Goal: Transaction & Acquisition: Purchase product/service

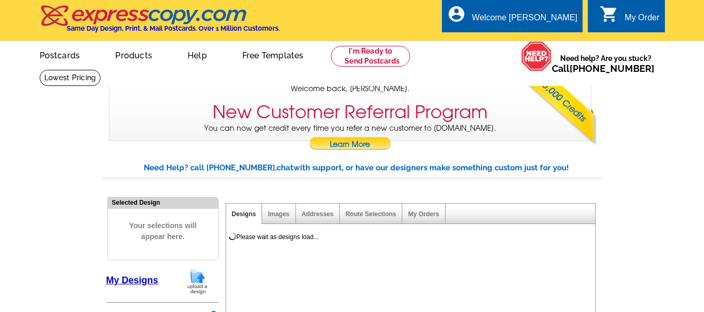
select select "785"
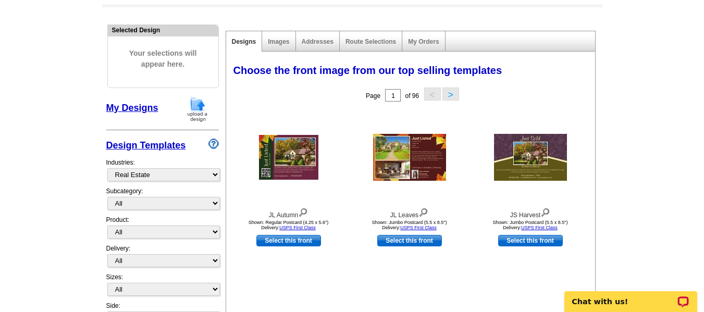
scroll to position [179, 0]
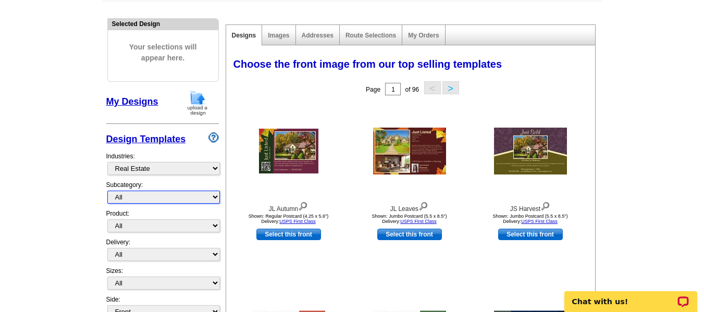
click at [209, 197] on select "All RE/MAX® Referrals Keller Williams® Berkshire Hathaway Home Services Century…" at bounding box center [163, 197] width 113 height 13
select select "789"
click at [107, 191] on select "All RE/MAX® Referrals Keller Williams® Berkshire Hathaway Home Services Century…" at bounding box center [163, 197] width 113 height 13
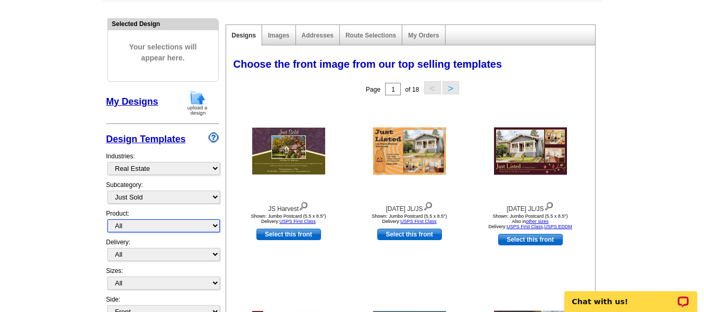
click at [137, 225] on select "All Postcards Letters and flyers Business Cards Door Hangers Greeting Cards" at bounding box center [163, 225] width 113 height 13
select select "1"
click at [107, 220] on select "All Postcards Letters and flyers Business Cards Door Hangers Greeting Cards" at bounding box center [163, 225] width 113 height 13
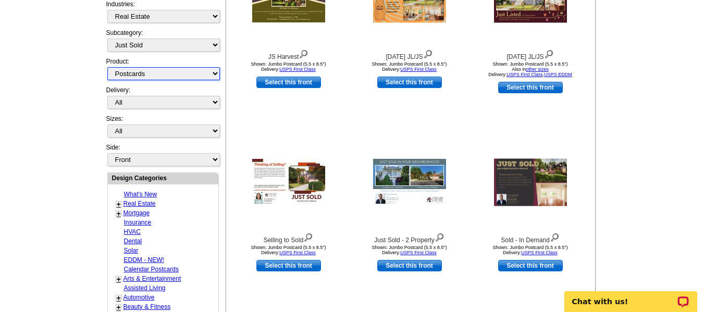
scroll to position [329, 0]
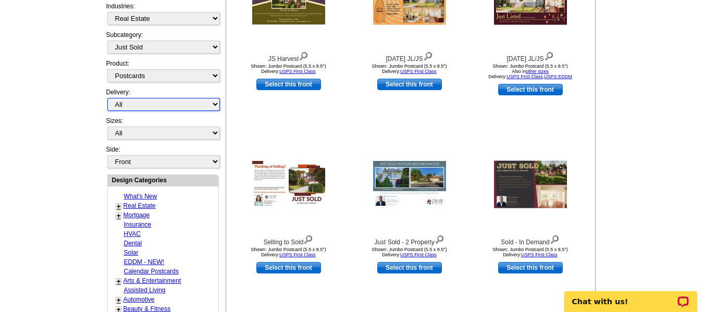
click at [166, 107] on select "All First Class Mail Shipped to Me EDDM Save 66% on Postage" at bounding box center [163, 104] width 113 height 13
select select "1"
click at [107, 98] on select "All First Class Mail Shipped to Me EDDM Save 66% on Postage" at bounding box center [163, 104] width 113 height 13
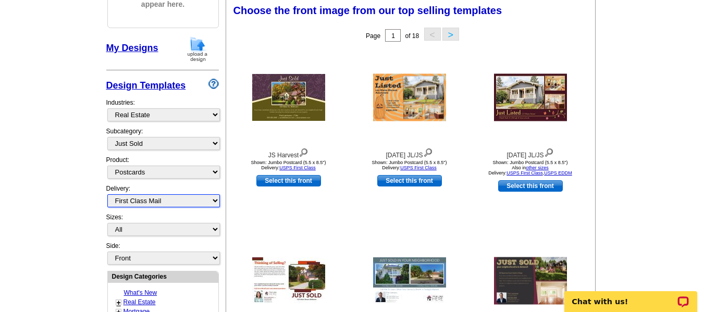
scroll to position [231, 0]
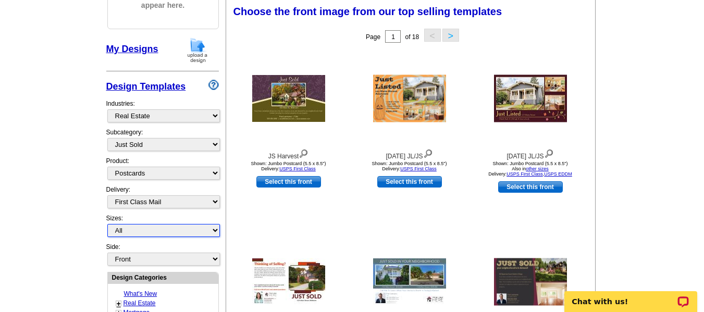
click at [154, 230] on select "All Jumbo Postcard (5.5" x 8.5") Regular Postcard (4.25" x 5.6") Panoramic Post…" at bounding box center [163, 230] width 113 height 13
select select "2"
click at [107, 225] on select "All Jumbo Postcard (5.5" x 8.5") Regular Postcard (4.25" x 5.6") Panoramic Post…" at bounding box center [163, 230] width 113 height 13
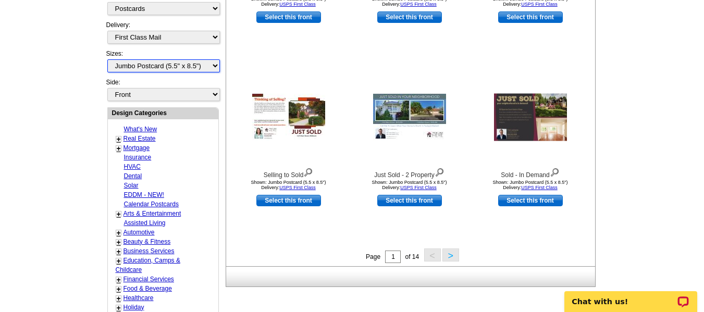
scroll to position [400, 0]
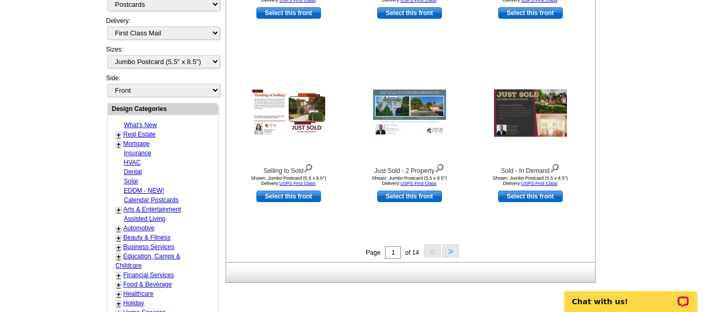
click at [448, 254] on button ">" at bounding box center [450, 250] width 17 height 13
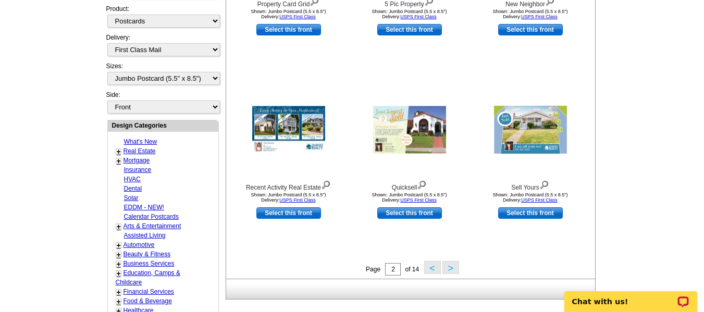
scroll to position [390, 0]
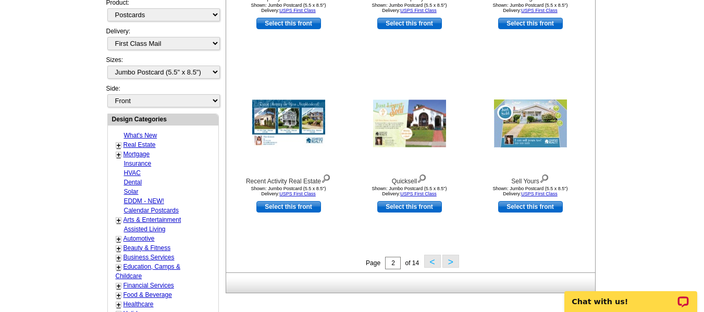
click at [448, 265] on button ">" at bounding box center [450, 261] width 17 height 13
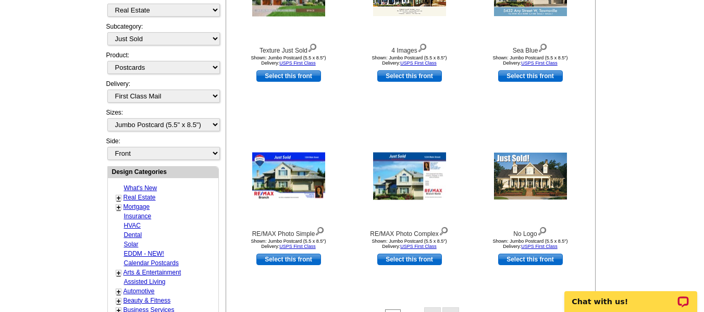
scroll to position [339, 0]
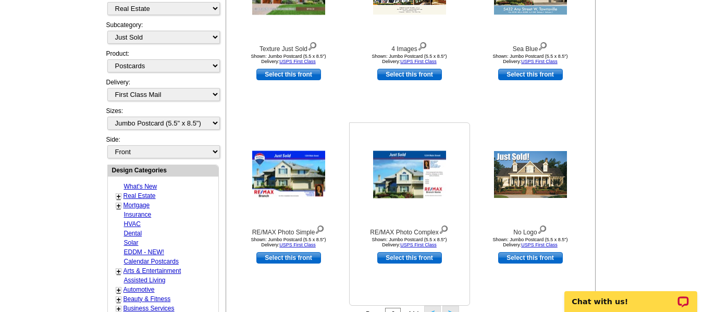
click at [403, 182] on img at bounding box center [409, 174] width 73 height 47
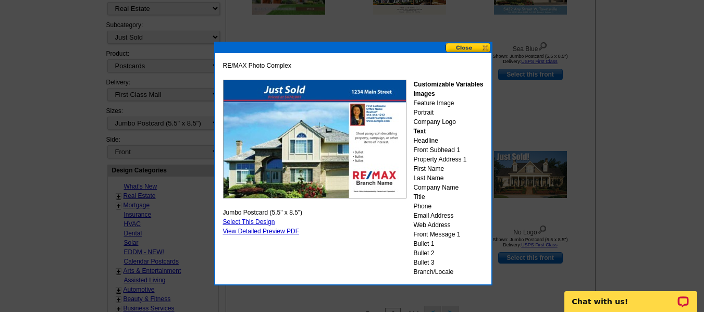
click at [249, 220] on link "Select This Design" at bounding box center [249, 221] width 52 height 7
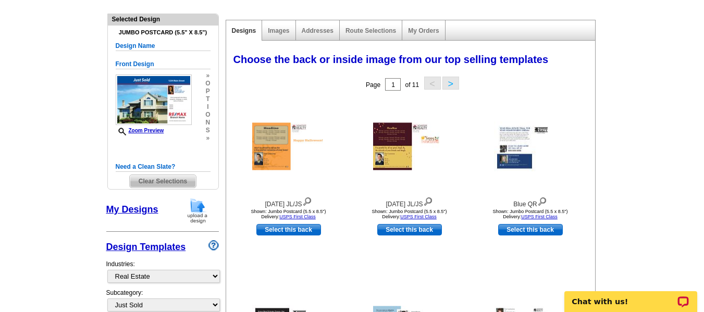
scroll to position [185, 0]
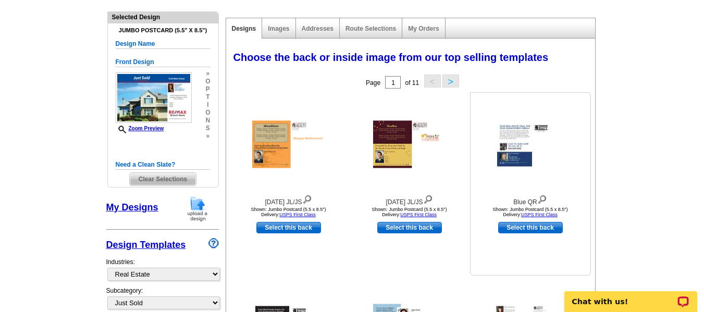
click at [515, 148] on img at bounding box center [530, 144] width 73 height 49
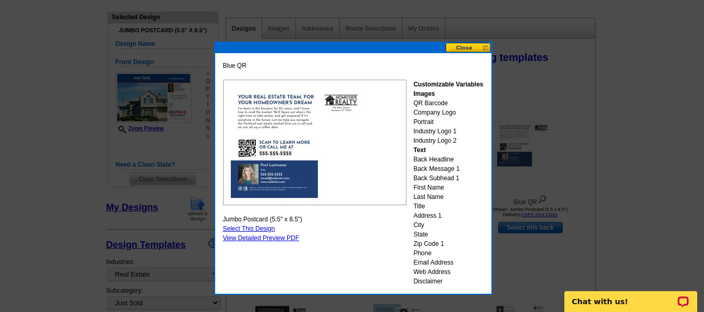
click at [247, 228] on link "Select This Design" at bounding box center [249, 228] width 52 height 7
select select "front"
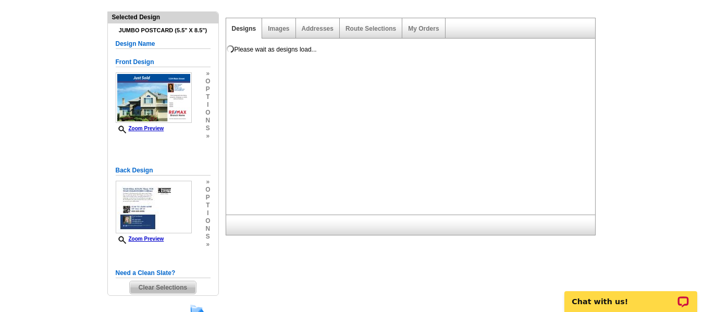
scroll to position [0, 0]
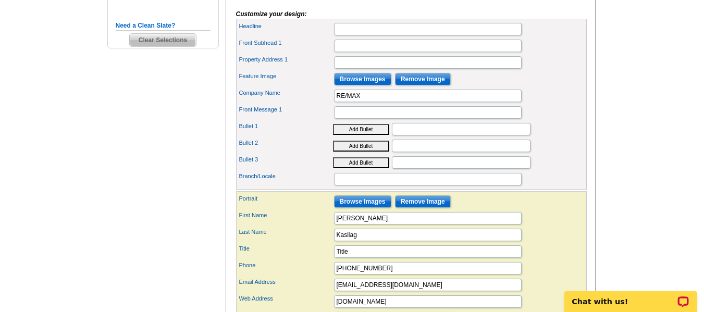
scroll to position [371, 0]
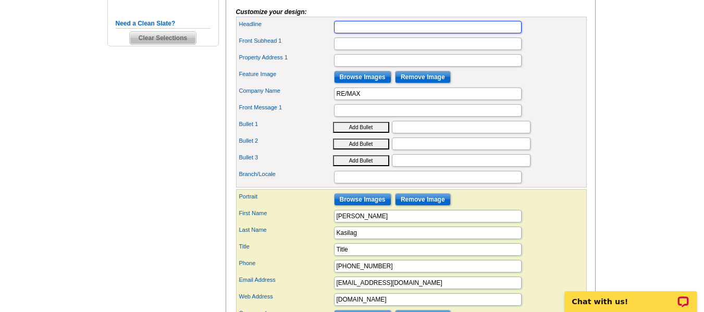
click at [370, 33] on input "Headline" at bounding box center [428, 27] width 188 height 13
type input "SOLD!"
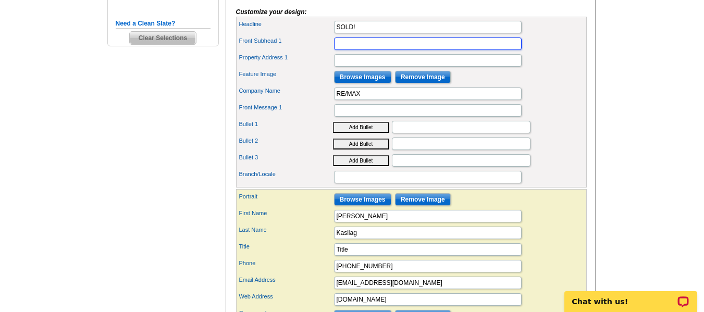
scroll to position [0, 0]
type input "$430,000"
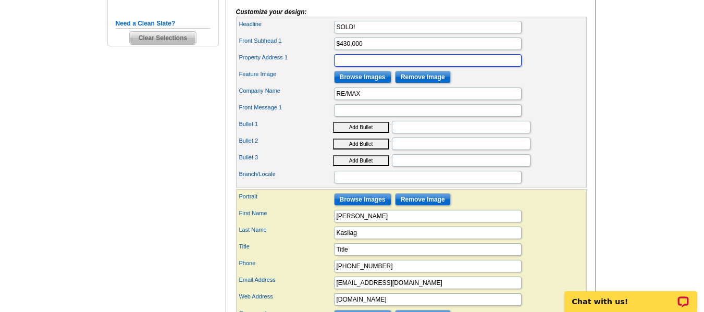
click at [356, 67] on input "Property Address 1" at bounding box center [428, 60] width 188 height 13
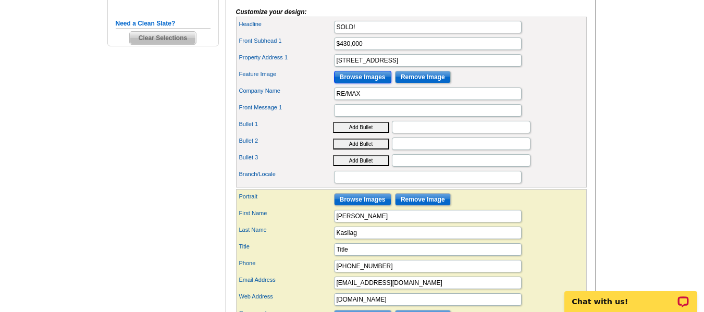
click at [357, 83] on input "Browse Images" at bounding box center [362, 77] width 57 height 13
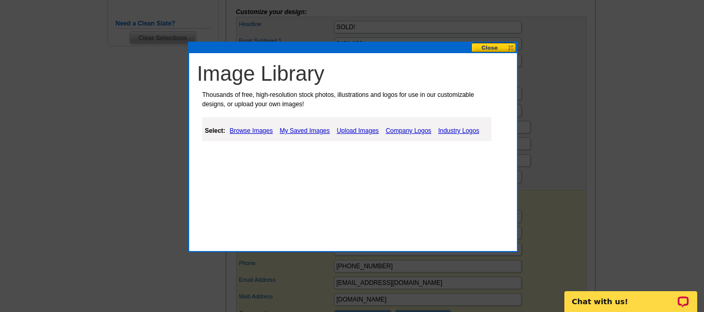
click at [255, 129] on link "Browse Images" at bounding box center [251, 131] width 48 height 13
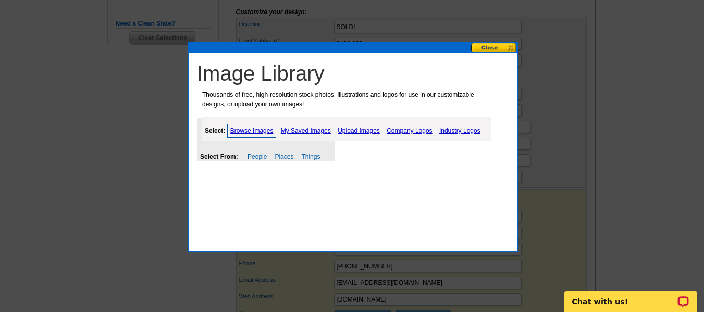
click at [313, 130] on link "My Saved Images" at bounding box center [305, 131] width 55 height 13
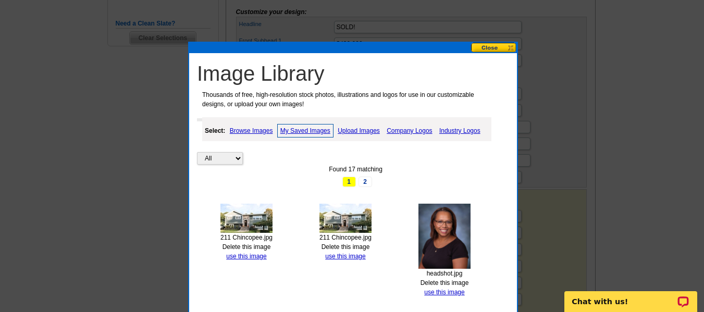
click at [251, 129] on link "Browse Images" at bounding box center [251, 131] width 48 height 13
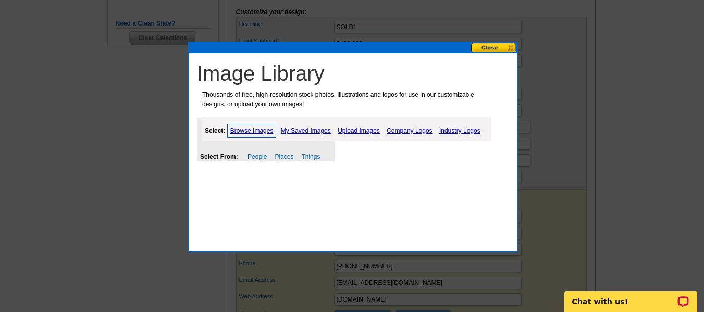
click at [488, 45] on button at bounding box center [494, 48] width 46 height 10
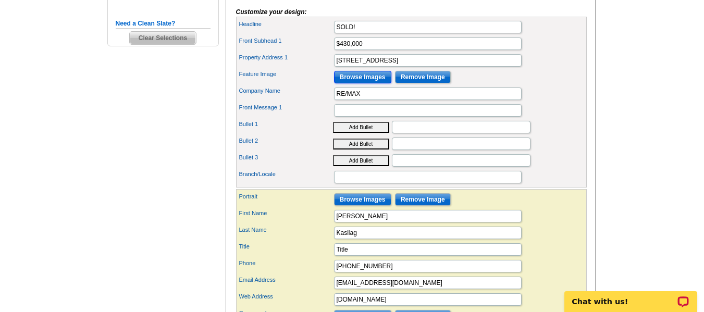
click at [366, 83] on input "Browse Images" at bounding box center [362, 77] width 57 height 13
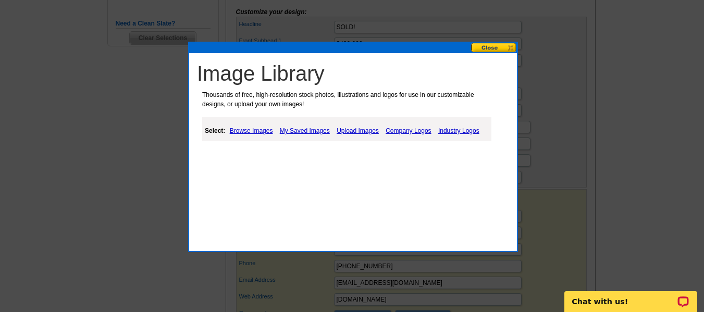
click at [351, 130] on link "Upload Images" at bounding box center [357, 131] width 47 height 13
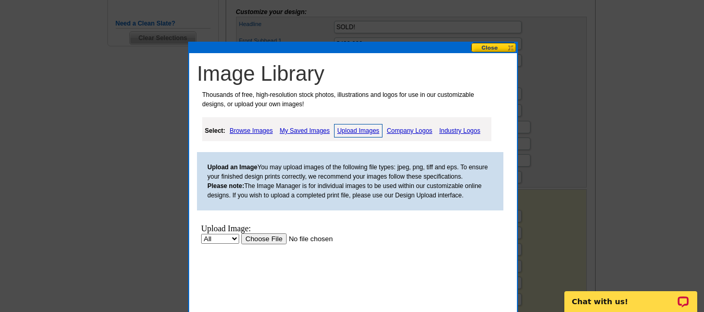
click at [246, 244] on input "file" at bounding box center [307, 238] width 132 height 11
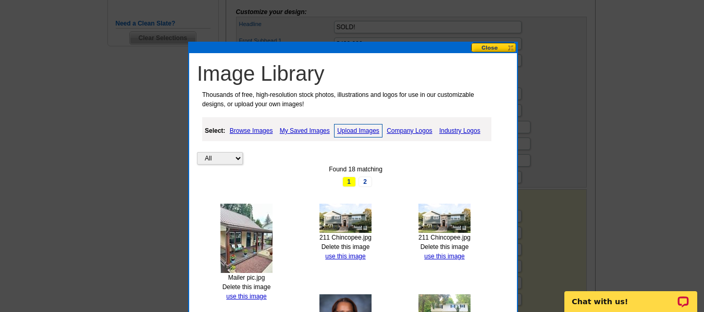
click at [247, 249] on img at bounding box center [246, 238] width 52 height 69
click at [241, 297] on link "use this image" at bounding box center [246, 296] width 40 height 7
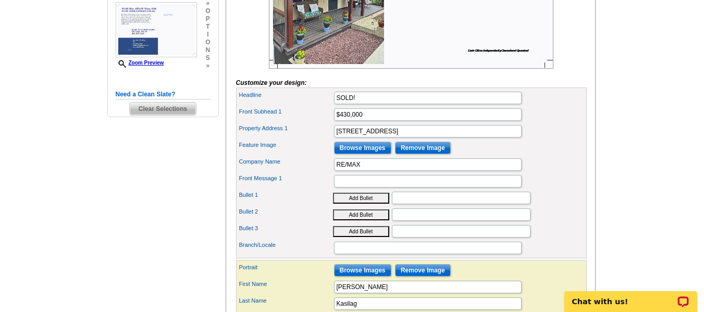
scroll to position [304, 0]
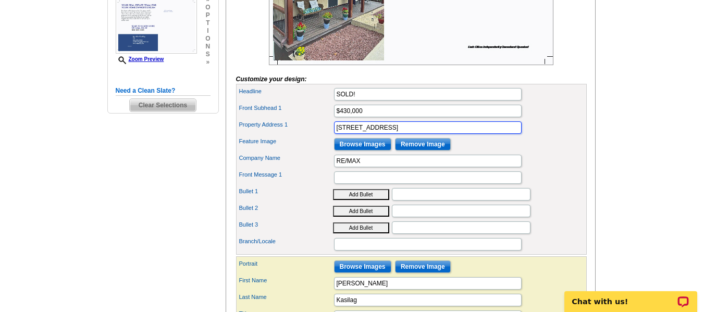
click at [436, 134] on input "706 Brooklyn Mountain Rd." at bounding box center [428, 127] width 188 height 13
type input "706 Brooklyn Mountain Rd., Hopatcong, NJ"
click at [336, 117] on input "$430,000" at bounding box center [428, 111] width 188 height 13
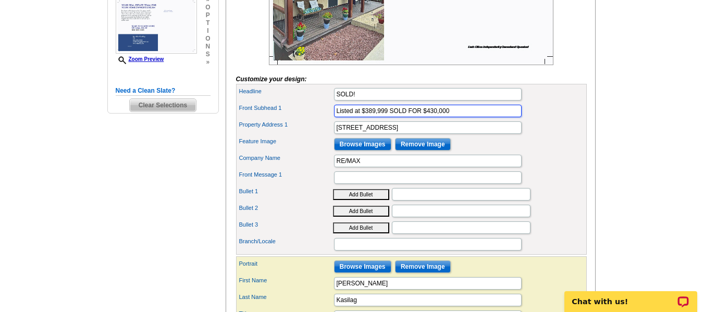
click at [389, 117] on input "Listed at $389,999 SOLD FOR $430,000" at bounding box center [428, 111] width 188 height 13
type input "Listed at $389,999 SOLD FOR $430,000"
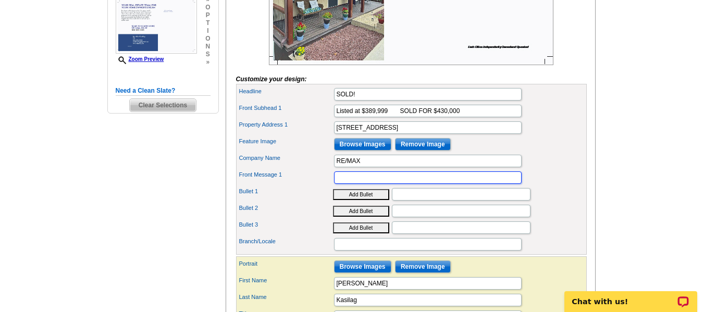
click at [394, 184] on input "Front Message 1" at bounding box center [428, 177] width 188 height 13
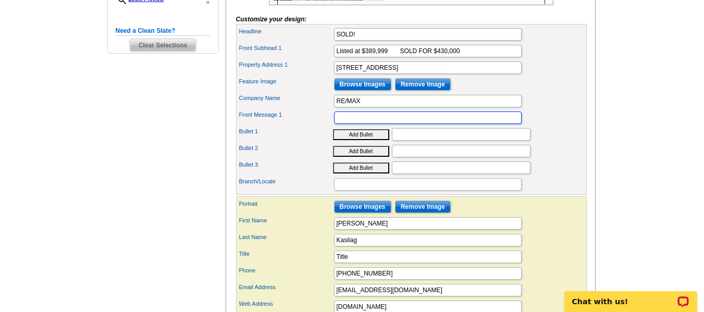
scroll to position [371, 0]
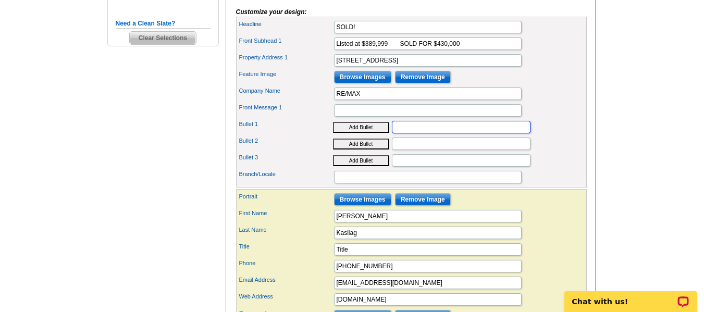
click at [445, 133] on input "Bullet 1" at bounding box center [461, 127] width 139 height 13
type input "3 Bedrooms"
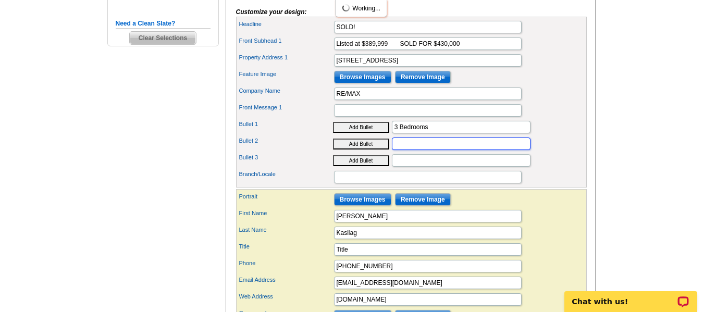
click at [431, 150] on input "Bullet 2" at bounding box center [461, 144] width 139 height 13
type input "2 Full Bathrooms"
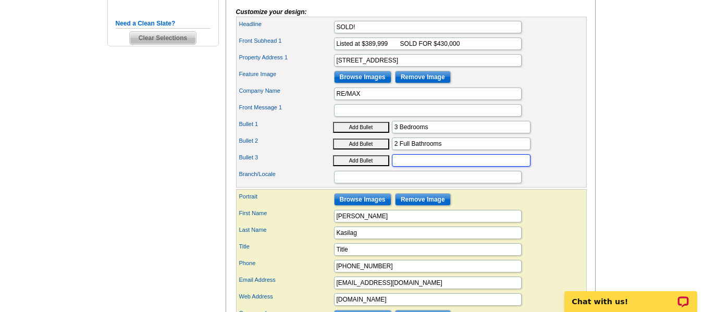
click at [425, 167] on input "Bullet 3" at bounding box center [461, 160] width 139 height 13
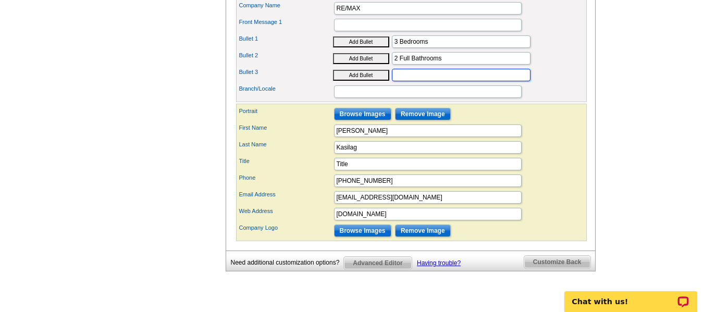
scroll to position [464, 0]
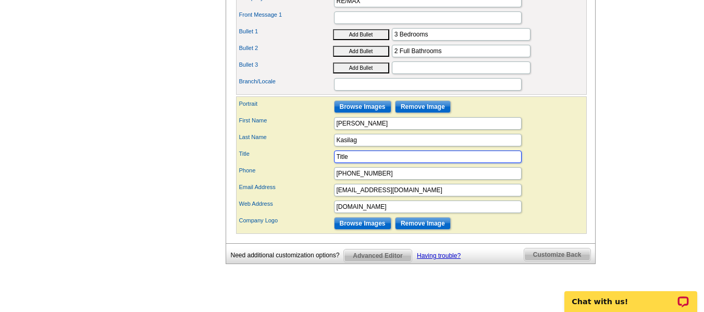
drag, startPoint x: 378, startPoint y: 172, endPoint x: 330, endPoint y: 177, distance: 47.6
click at [330, 165] on div "Title Title" at bounding box center [411, 156] width 346 height 17
type input "Real Estate Associate"
type input "973-979-5922"
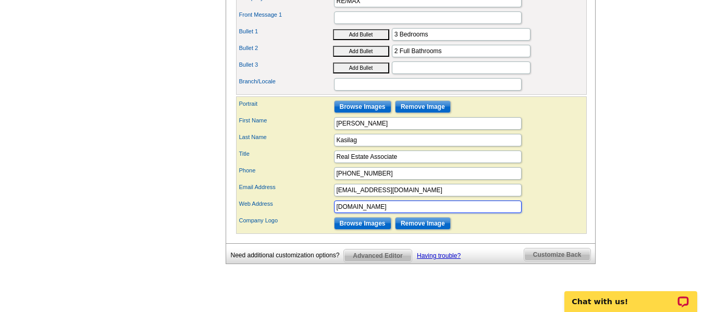
drag, startPoint x: 399, startPoint y: 228, endPoint x: 325, endPoint y: 234, distance: 74.3
click at [325, 234] on div "Portrait Browse Images Remove Image First Name Jennifer Last Name Kasilag Title" at bounding box center [411, 165] width 351 height 138
paste input "https://jkasilag.remax.com/"
type input "https://jkasilag.remax.com/"
click at [361, 230] on input "Browse Images" at bounding box center [362, 223] width 57 height 13
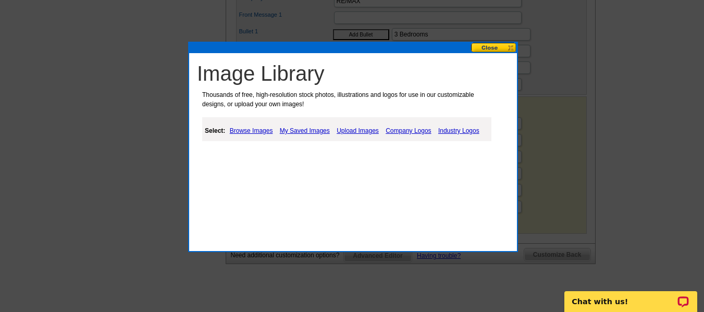
click at [361, 130] on link "Upload Images" at bounding box center [357, 131] width 47 height 13
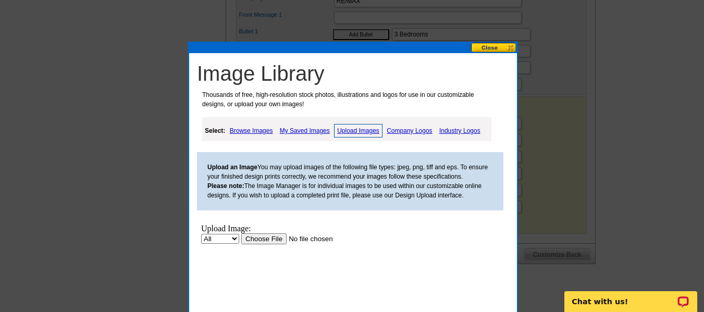
scroll to position [0, 0]
click at [241, 244] on input "file" at bounding box center [307, 238] width 132 height 11
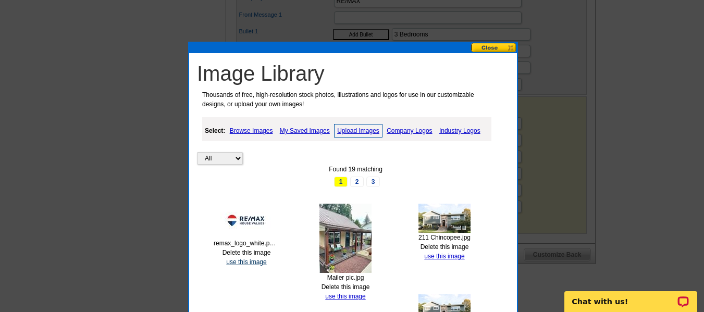
click at [243, 264] on link "use this image" at bounding box center [246, 261] width 40 height 7
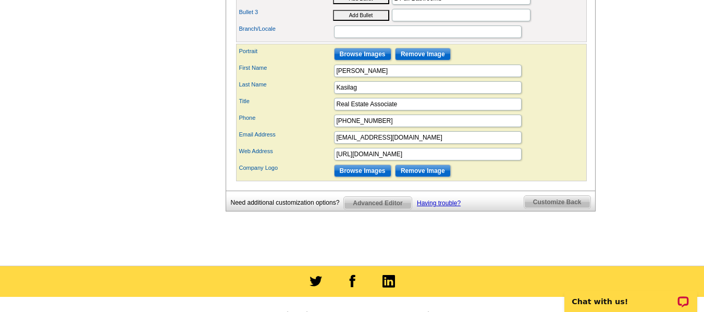
scroll to position [511, 0]
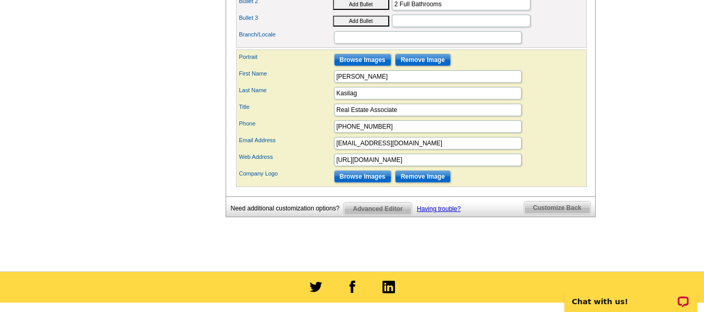
click at [545, 214] on span "Customize Back" at bounding box center [557, 208] width 66 height 13
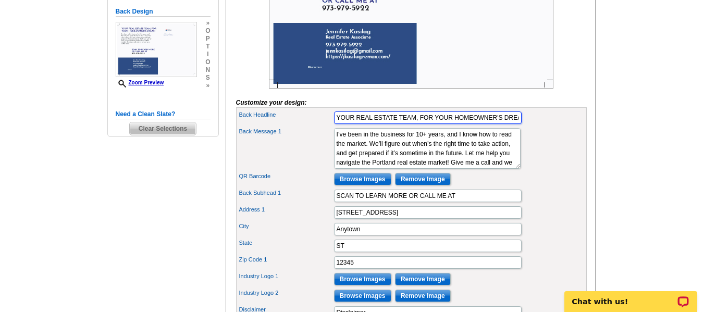
scroll to position [0, 8]
drag, startPoint x: 337, startPoint y: 137, endPoint x: 541, endPoint y: 105, distance: 207.2
click at [541, 105] on form "Customize your design: Headline SOLD! Front Subhead 1 Listed at $389,999 SOLD F…" at bounding box center [411, 180] width 351 height 563
type input "CALL ME IF YOU WOULD LIKE TO KNOW YOUR HOME'S VALUE!"
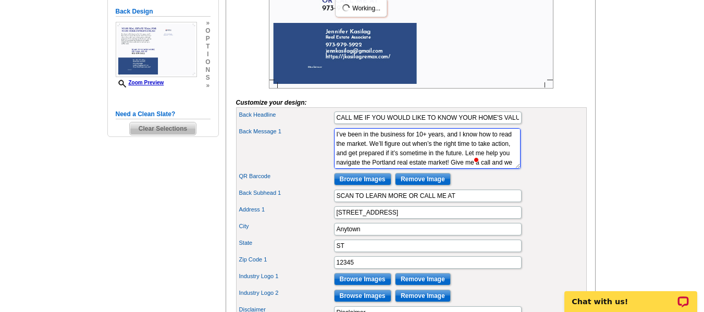
scroll to position [19, 0]
drag, startPoint x: 336, startPoint y: 151, endPoint x: 435, endPoint y: 180, distance: 103.2
click at [435, 169] on textarea "I’ve been in the business for 10+ years, and I know how to read the market. We’…" at bounding box center [427, 148] width 187 height 41
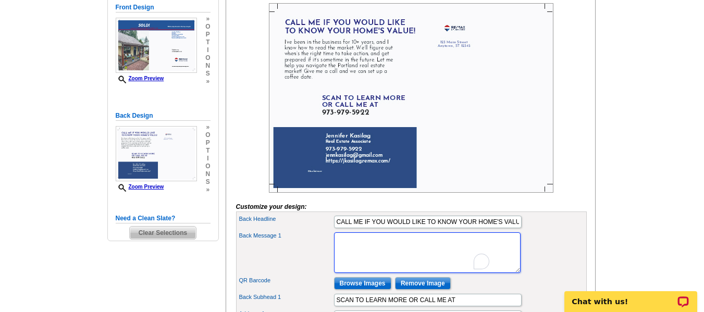
scroll to position [172, 0]
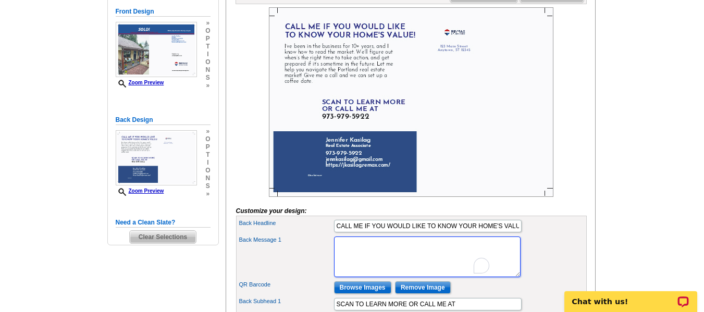
type textarea "i"
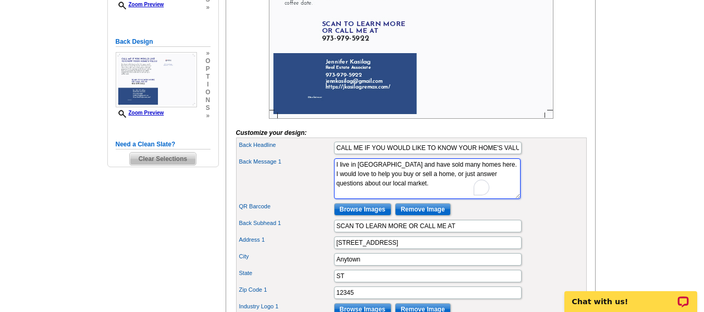
scroll to position [254, 0]
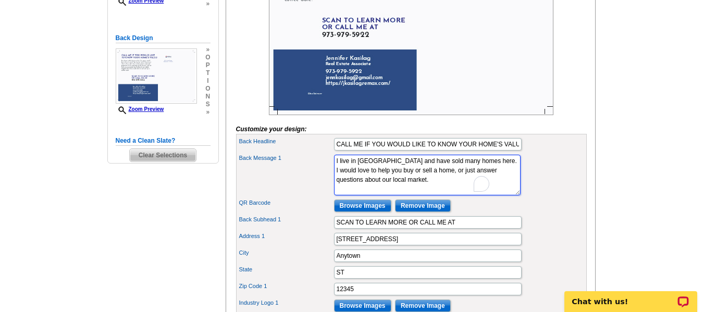
type textarea "I live in Hopatcong and have sold many homes here. I would love to help you buy…"
click at [460, 264] on div "City Anytown" at bounding box center [411, 255] width 346 height 17
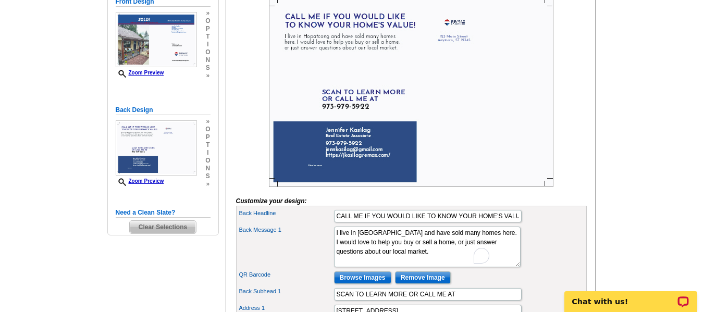
scroll to position [178, 0]
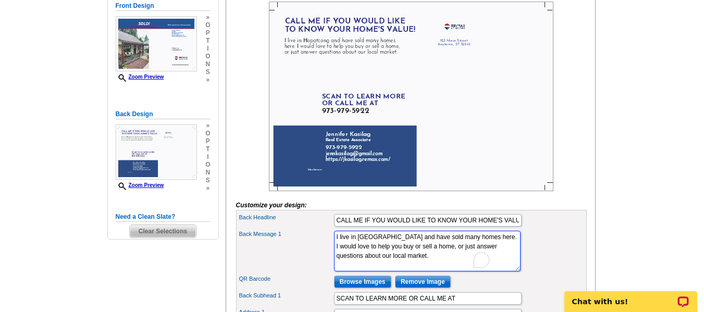
click at [455, 271] on textarea "I’ve been in the business for 10+ years, and I know how to read the market. We’…" at bounding box center [427, 251] width 187 height 41
click at [452, 64] on img at bounding box center [411, 97] width 284 height 190
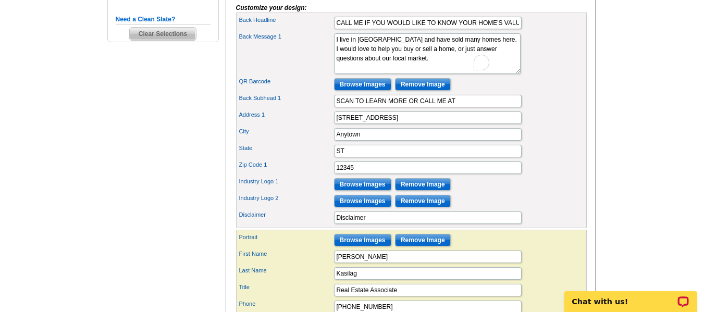
scroll to position [381, 0]
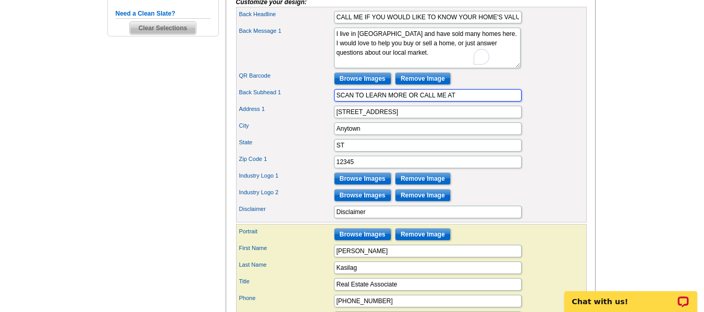
drag, startPoint x: 417, startPoint y: 113, endPoint x: 326, endPoint y: 121, distance: 91.6
click at [326, 121] on div "Back Headline CALL ME IF YOU WOULD LIKE TO KNOW YOUR HOME'S VALUE! Back Message…" at bounding box center [411, 115] width 351 height 216
click at [461, 102] on input "SCAN TO LEARN MORE OR CALL ME AT" at bounding box center [428, 95] width 188 height 13
drag, startPoint x: 461, startPoint y: 113, endPoint x: 328, endPoint y: 123, distance: 133.3
click at [328, 123] on div "Back Headline CALL ME IF YOU WOULD LIKE TO KNOW YOUR HOME'S VALUE! Back Message…" at bounding box center [411, 115] width 351 height 216
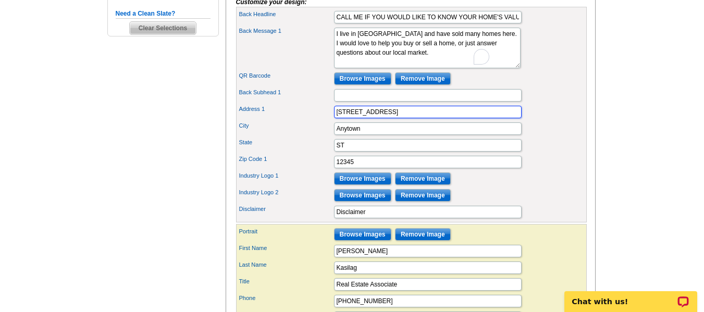
type input "[STREET_ADDRESS]"
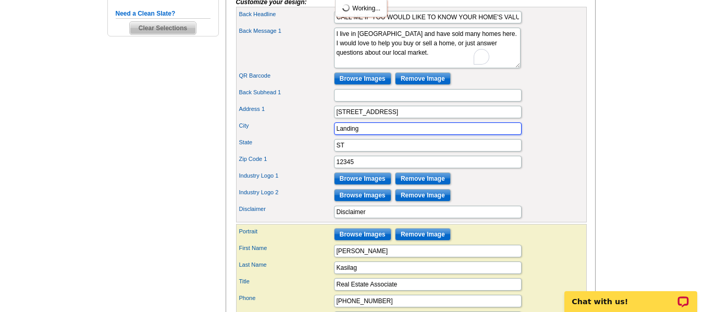
type input "Landing"
type input "NJ"
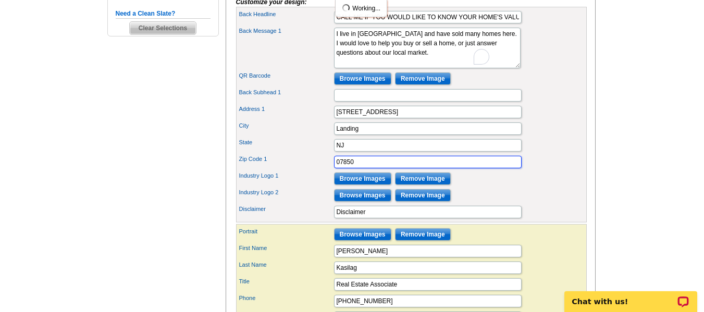
type input "07850"
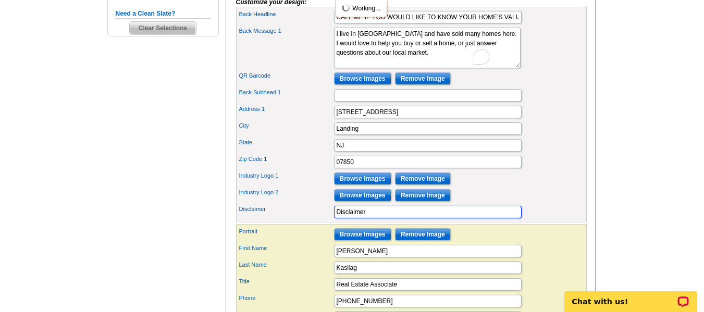
click at [506, 218] on input "Disclaimer" at bounding box center [428, 212] width 188 height 13
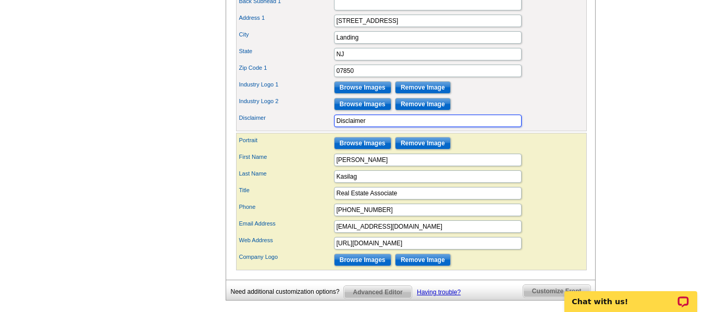
scroll to position [474, 0]
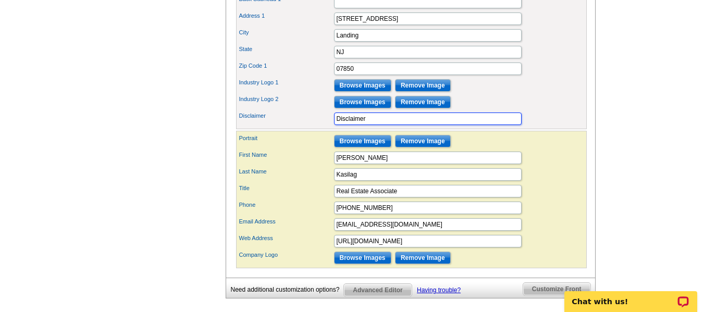
drag, startPoint x: 370, startPoint y: 135, endPoint x: 324, endPoint y: 147, distance: 47.9
click at [324, 129] on div "Back Headline CALL ME IF YOU WOULD LIKE TO KNOW YOUR HOME'S VALUE! Back Message…" at bounding box center [411, 22] width 351 height 216
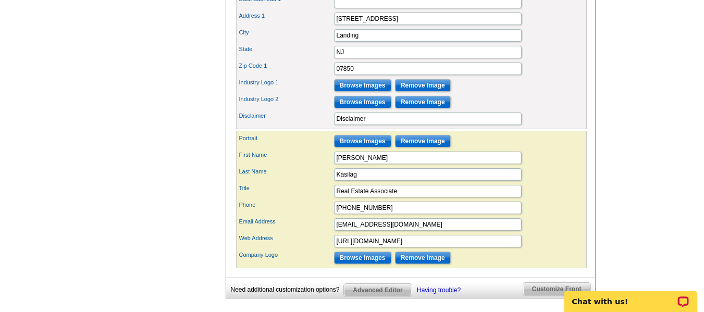
click at [324, 129] on div "Back Headline CALL ME IF YOU WOULD LIKE TO KNOW YOUR HOME'S VALUE! Back Message…" at bounding box center [411, 22] width 351 height 216
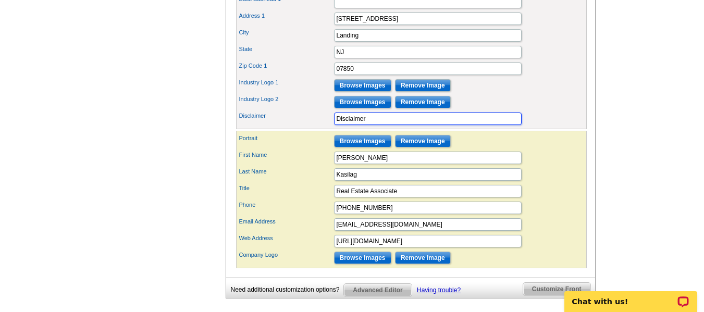
drag, startPoint x: 369, startPoint y: 134, endPoint x: 324, endPoint y: 141, distance: 45.2
click at [324, 127] on div "Disclaimer Disclaimer" at bounding box center [411, 118] width 346 height 17
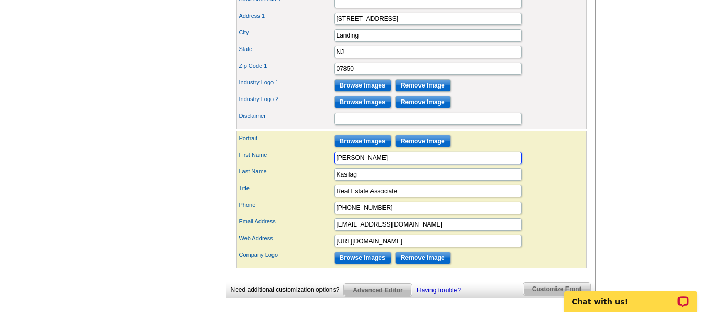
click at [377, 164] on input "[PERSON_NAME]" at bounding box center [428, 158] width 188 height 13
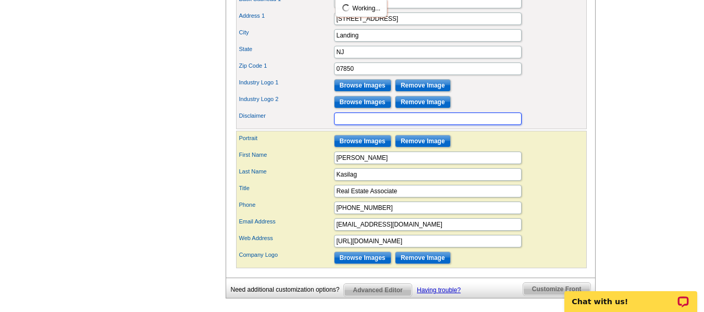
click at [371, 125] on input "Disclaimer" at bounding box center [428, 119] width 188 height 13
type input "If your home is listed or you are working with an agent, this is not a solicita…"
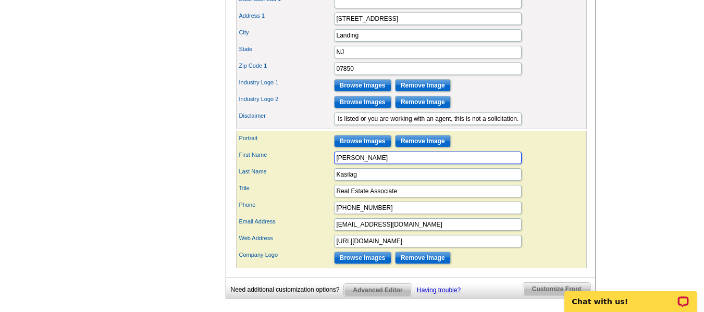
scroll to position [0, 0]
click at [371, 164] on input "[PERSON_NAME]" at bounding box center [428, 158] width 188 height 13
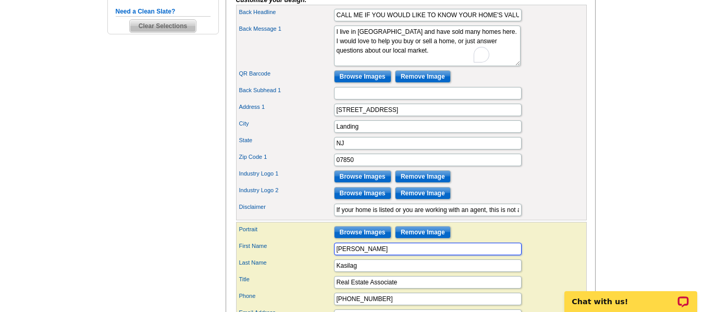
scroll to position [326, 0]
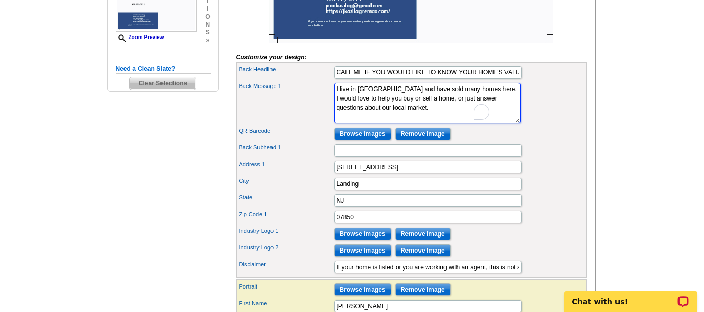
click at [453, 123] on textarea "I’ve been in the business for 10+ years, and I know how to read the market. We’…" at bounding box center [427, 103] width 187 height 41
drag, startPoint x: 453, startPoint y: 125, endPoint x: 439, endPoint y: 185, distance: 62.0
click at [439, 185] on div "Back Headline CALL ME IF YOU WOULD LIKE TO KNOW YOUR HOME'S VALUE! Back Message…" at bounding box center [411, 170] width 351 height 216
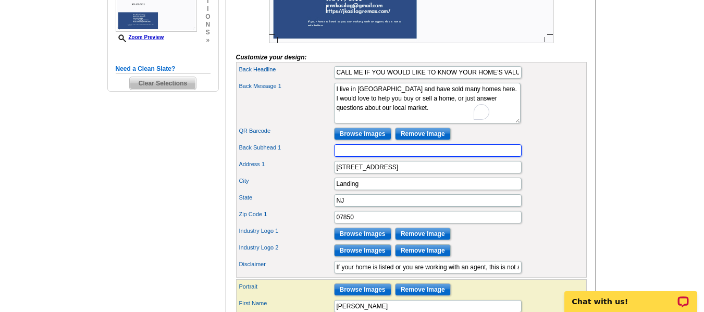
click at [455, 157] on input "Back Subhead 1" at bounding box center [428, 150] width 188 height 13
click at [363, 140] on input "Browse Images" at bounding box center [362, 134] width 57 height 13
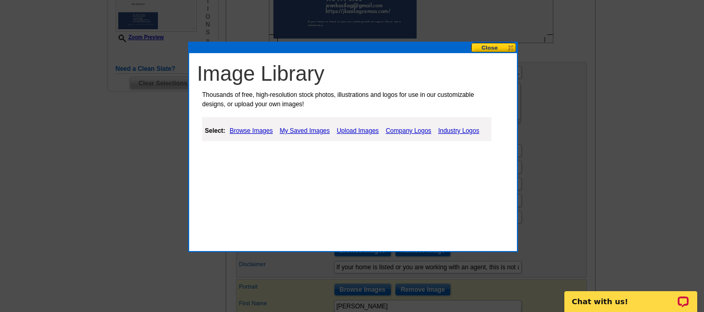
click at [349, 132] on link "Upload Images" at bounding box center [357, 131] width 47 height 13
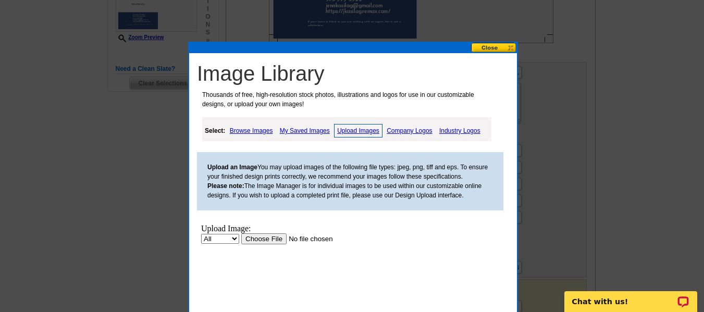
scroll to position [0, 0]
click at [241, 244] on input "file" at bounding box center [307, 238] width 132 height 11
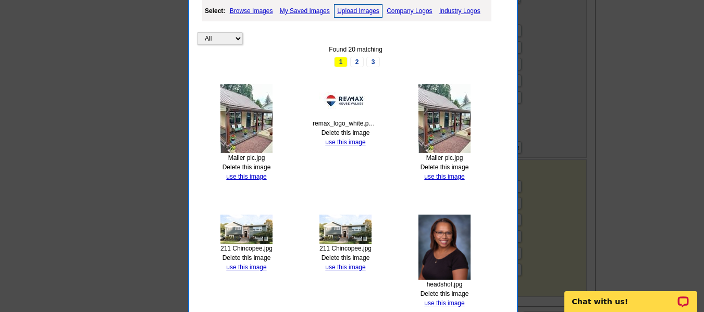
scroll to position [449, 0]
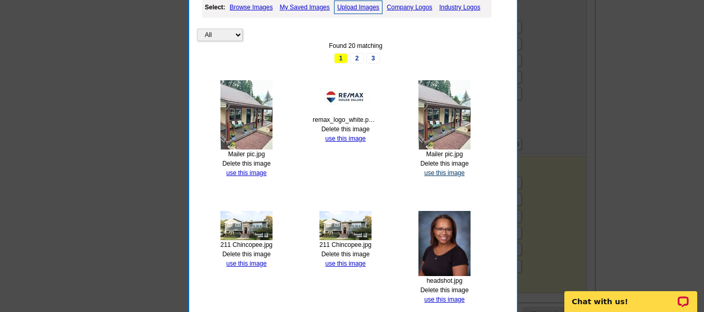
click at [444, 171] on link "use this image" at bounding box center [444, 172] width 40 height 7
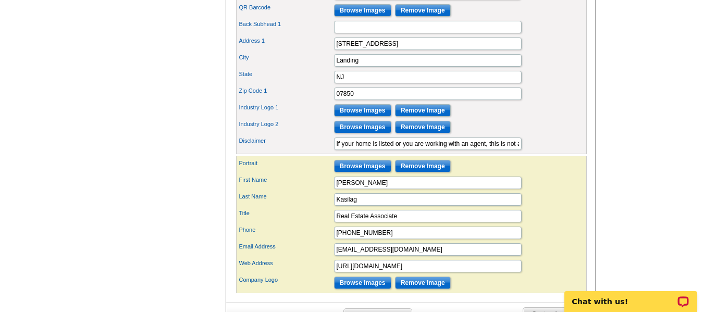
scroll to position [0, 0]
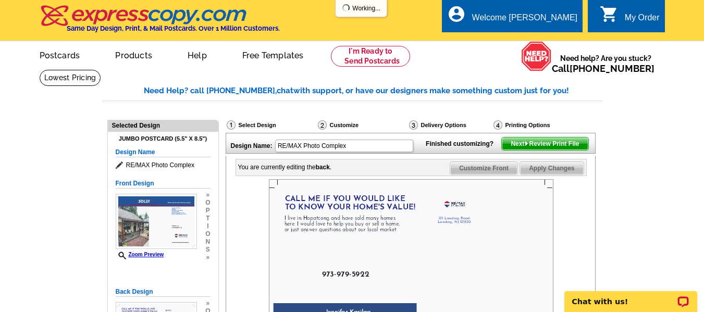
click at [444, 151] on div "Finished customizing? Next Review Print File" at bounding box center [507, 141] width 173 height 17
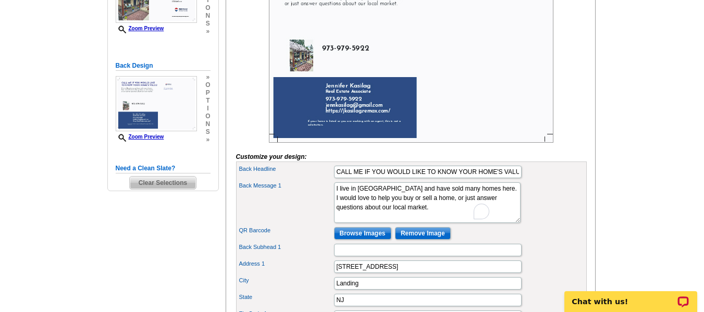
scroll to position [203, 0]
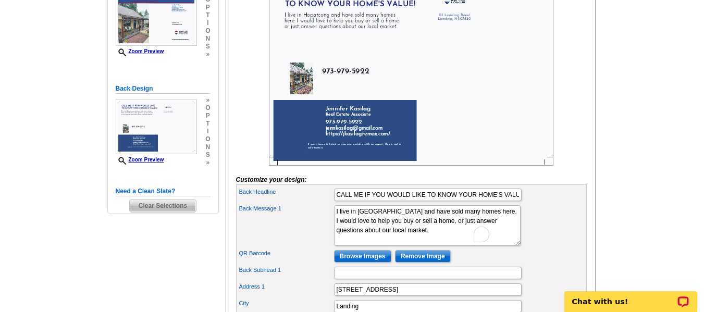
click at [300, 98] on img at bounding box center [411, 71] width 284 height 190
click at [420, 263] on input "Remove Image" at bounding box center [423, 256] width 56 height 13
click at [353, 88] on img at bounding box center [411, 71] width 284 height 190
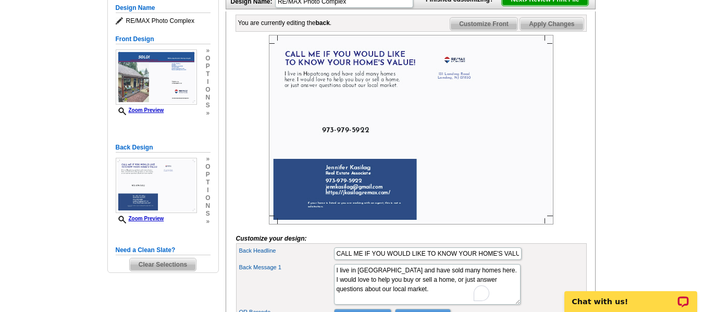
scroll to position [141, 0]
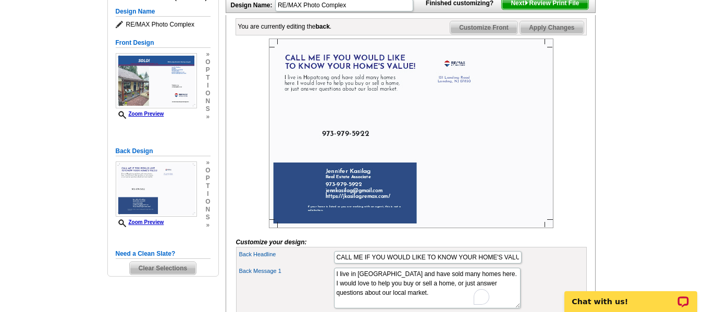
click at [542, 34] on span "Apply Changes" at bounding box center [551, 27] width 63 height 13
click at [356, 154] on img at bounding box center [411, 134] width 284 height 190
click at [359, 152] on img at bounding box center [411, 134] width 284 height 190
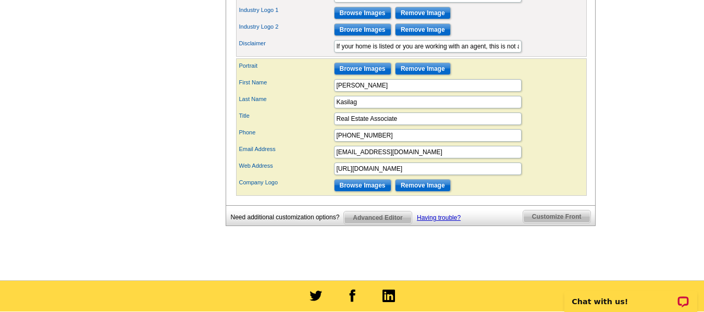
scroll to position [554, 0]
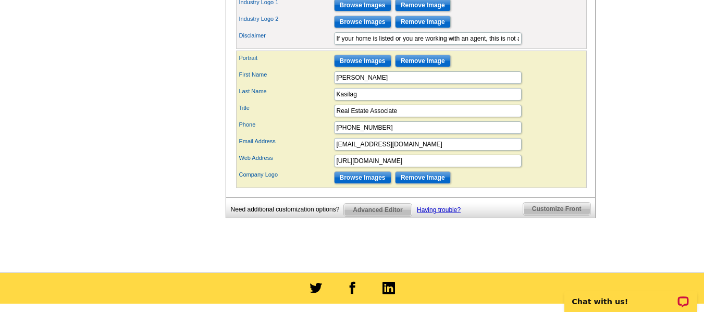
click at [554, 215] on span "Customize Front" at bounding box center [556, 209] width 67 height 13
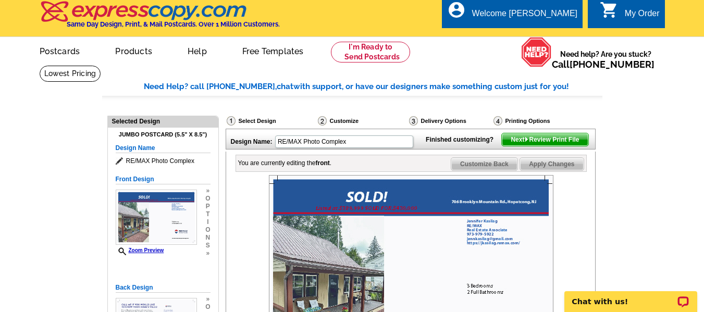
scroll to position [0, 0]
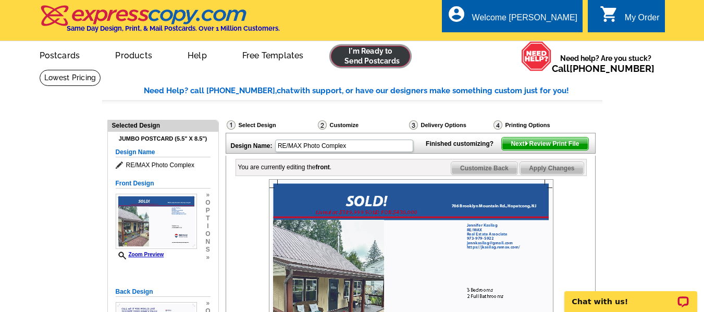
click at [365, 55] on link at bounding box center [371, 56] width 80 height 21
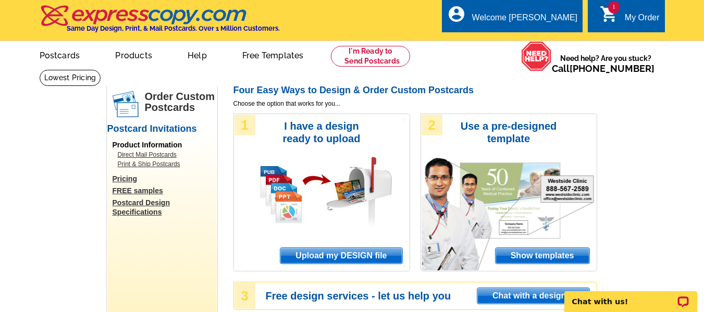
click at [532, 256] on span "Show templates" at bounding box center [542, 256] width 94 height 16
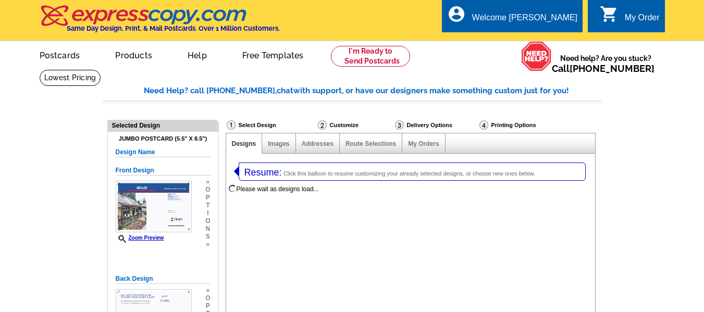
select select "1"
select select "2"
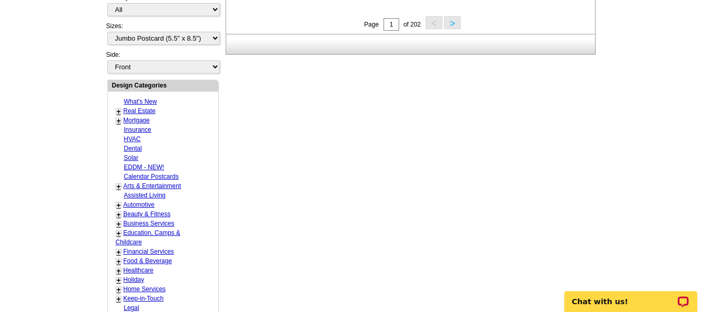
scroll to position [585, 0]
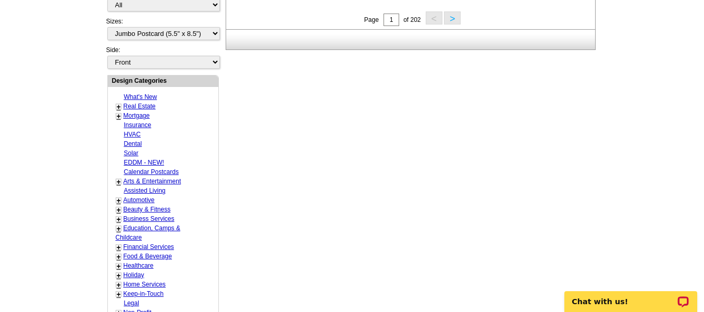
click at [135, 107] on link "Real Estate" at bounding box center [139, 106] width 32 height 7
select select "785"
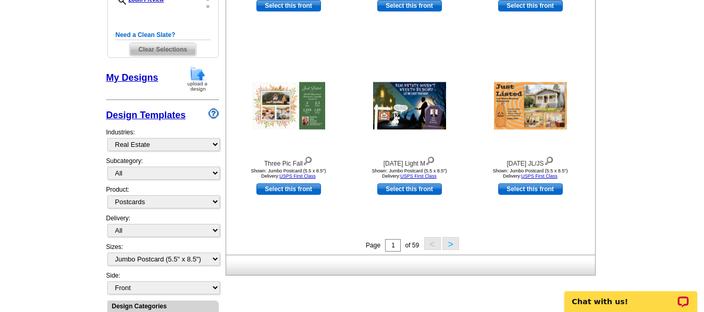
scroll to position [362, 0]
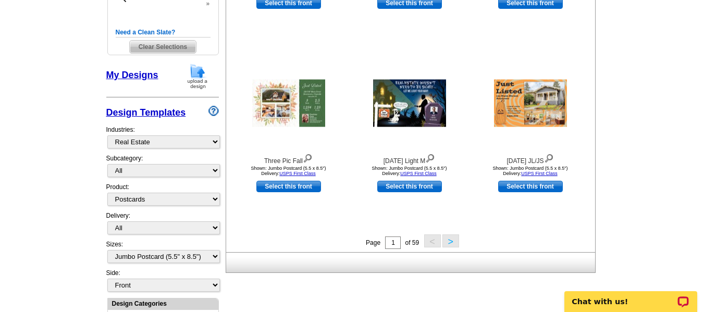
click at [450, 241] on button ">" at bounding box center [450, 240] width 17 height 13
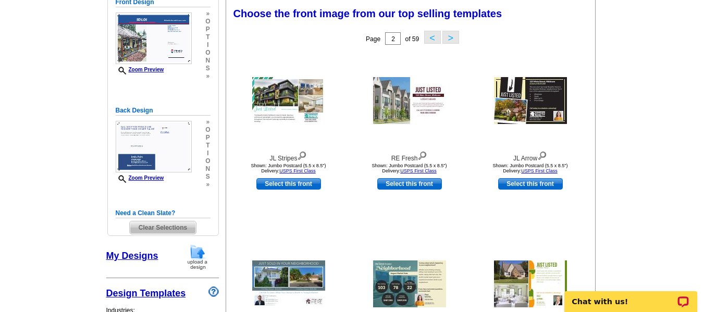
scroll to position [161, 0]
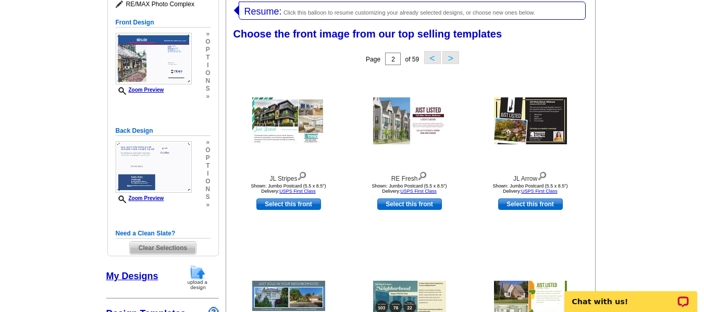
click at [448, 57] on button ">" at bounding box center [450, 57] width 17 height 13
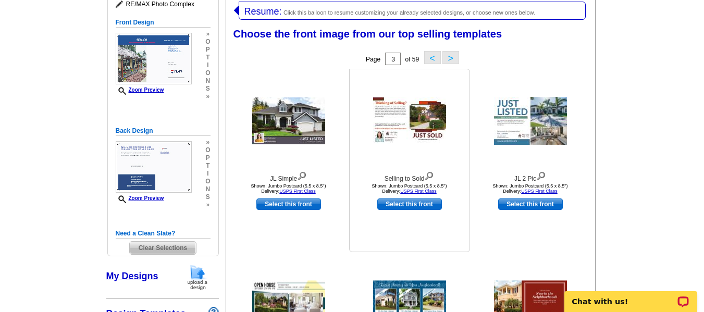
click at [420, 118] on img at bounding box center [409, 120] width 73 height 47
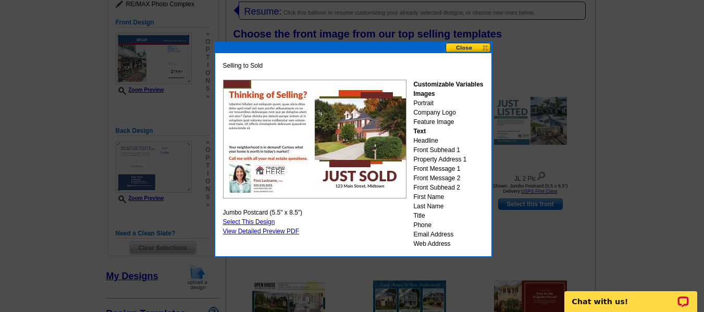
click at [466, 51] on button at bounding box center [468, 48] width 46 height 10
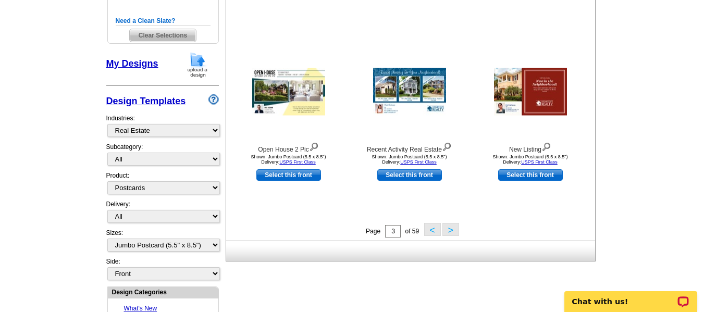
scroll to position [387, 0]
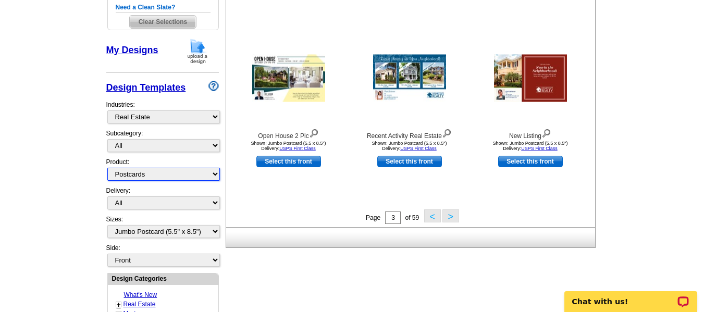
click at [198, 175] on select "All Postcards Letters and flyers Business Cards Door Hangers Greeting Cards" at bounding box center [163, 174] width 113 height 13
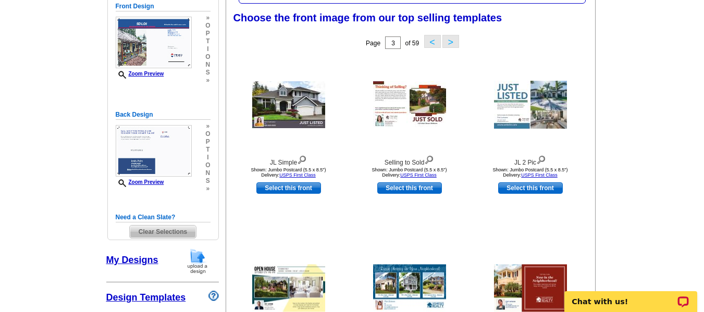
scroll to position [170, 0]
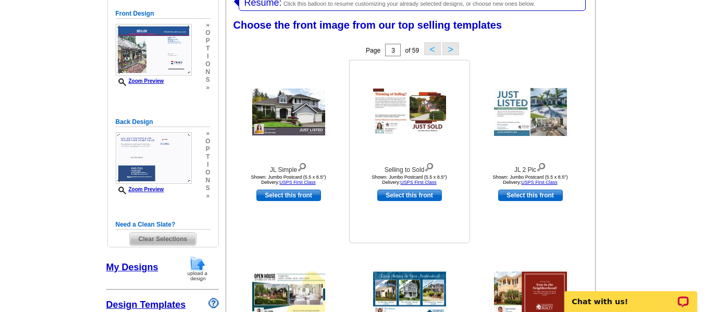
click at [407, 97] on img at bounding box center [409, 112] width 73 height 47
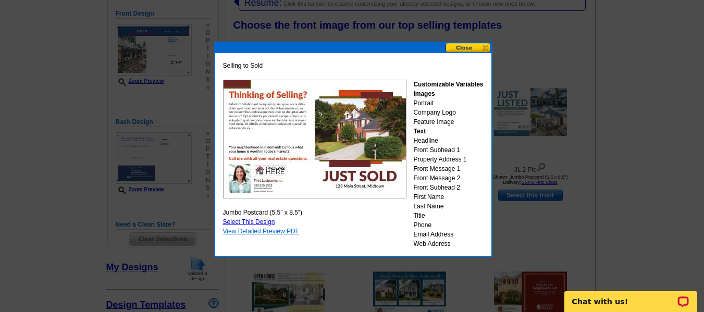
click at [250, 231] on link "View Detailed Preview PDF" at bounding box center [261, 231] width 77 height 7
click at [460, 48] on button at bounding box center [468, 48] width 46 height 10
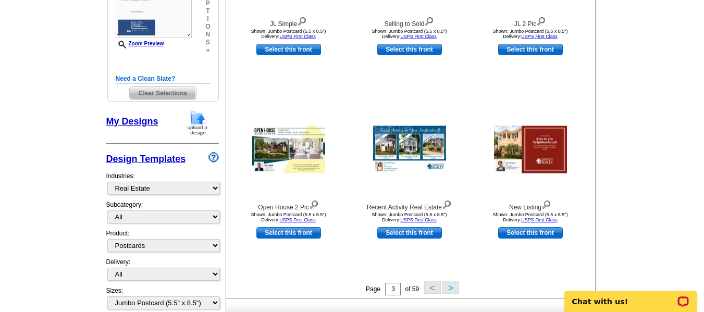
scroll to position [355, 0]
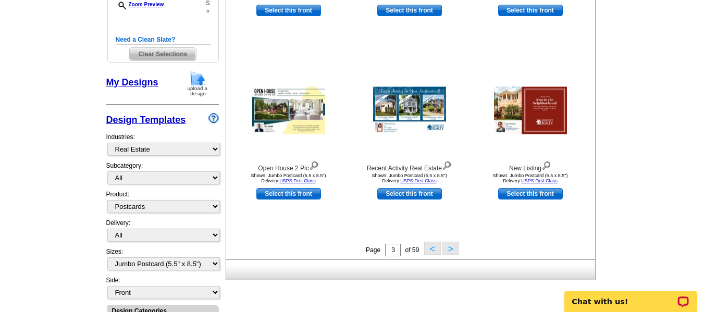
click at [451, 250] on button ">" at bounding box center [450, 248] width 17 height 13
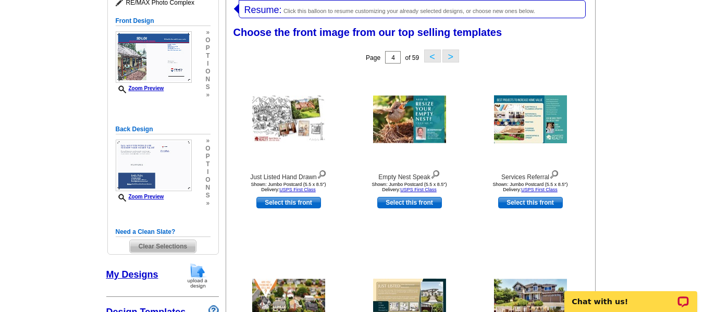
scroll to position [161, 0]
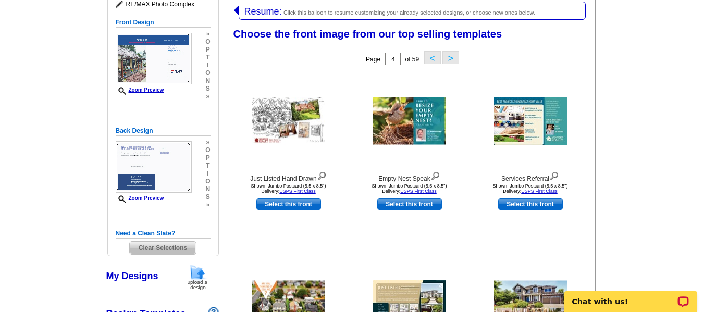
click at [450, 56] on button ">" at bounding box center [450, 57] width 17 height 13
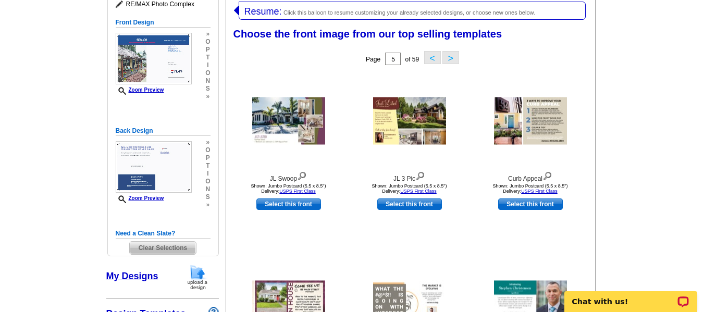
click at [450, 56] on button ">" at bounding box center [450, 57] width 17 height 13
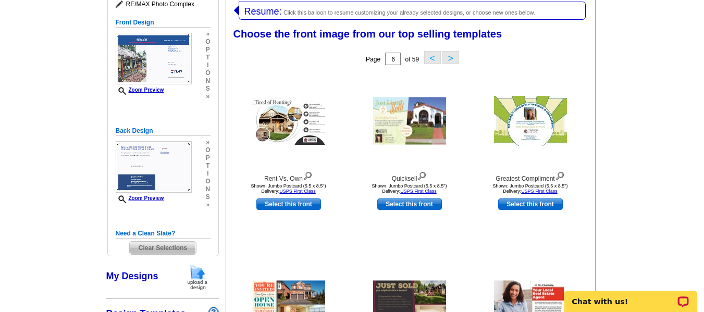
click at [450, 56] on button ">" at bounding box center [450, 57] width 17 height 13
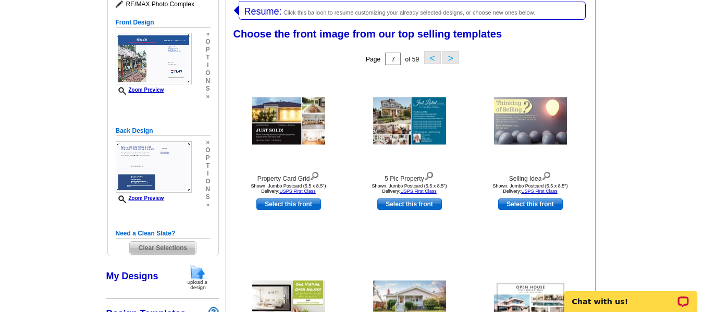
click at [450, 56] on button ">" at bounding box center [450, 57] width 17 height 13
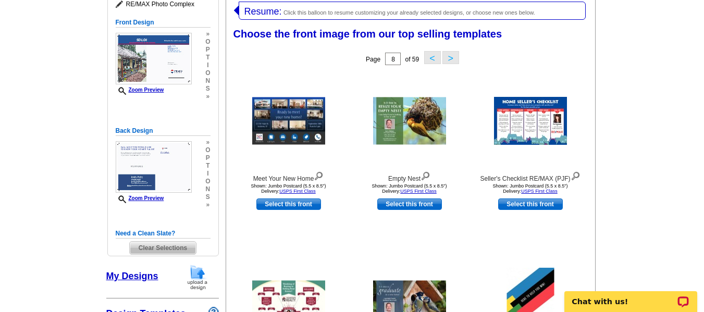
click at [450, 56] on button ">" at bounding box center [450, 57] width 17 height 13
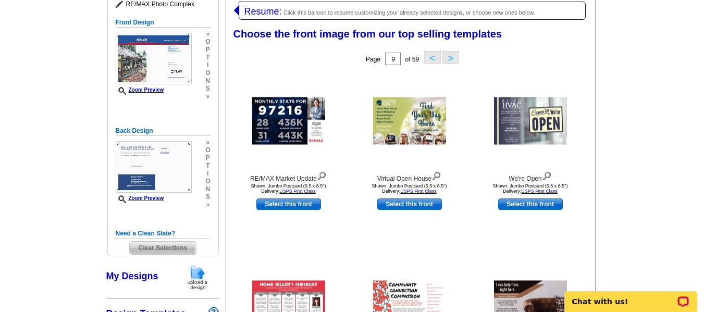
click at [450, 56] on button ">" at bounding box center [450, 57] width 17 height 13
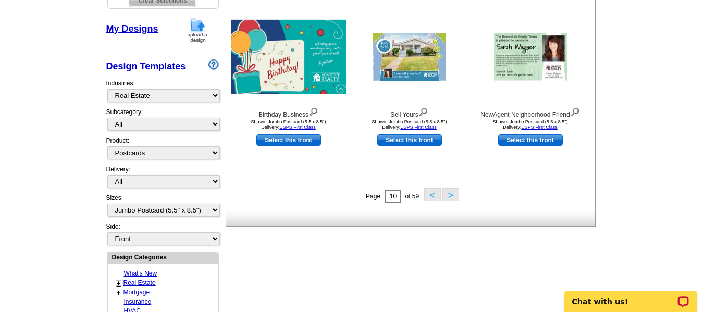
scroll to position [406, 0]
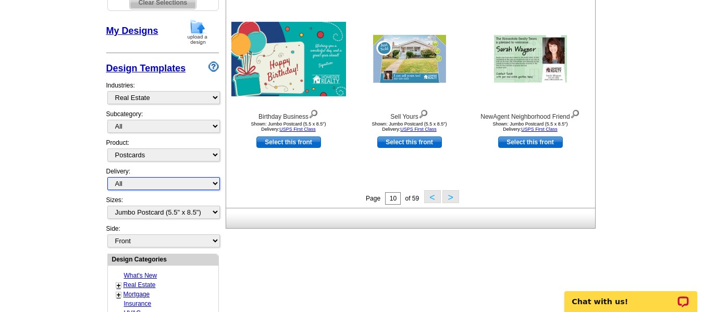
click at [188, 181] on select "All First Class Mail Shipped to Me EDDM Save 66% on Postage" at bounding box center [163, 183] width 113 height 13
select select "1"
click at [107, 178] on select "All First Class Mail Shipped to Me EDDM Save 66% on Postage" at bounding box center [163, 183] width 113 height 13
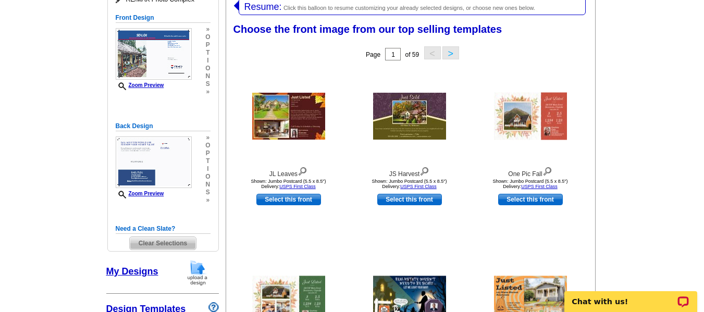
scroll to position [161, 0]
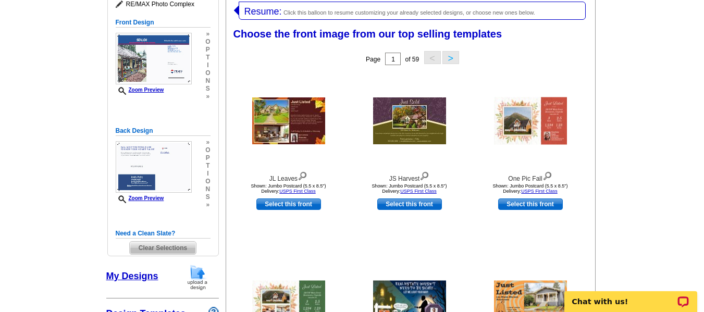
click at [450, 59] on button ">" at bounding box center [450, 57] width 17 height 13
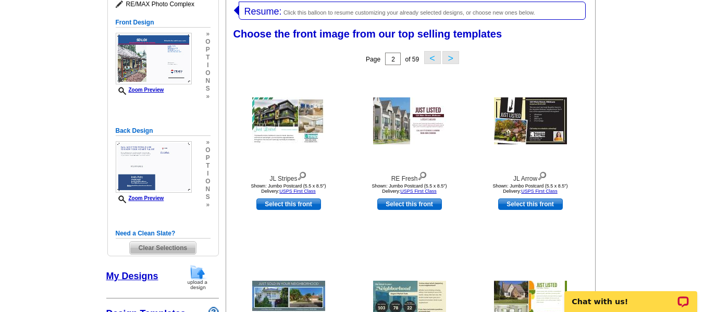
click at [450, 57] on button ">" at bounding box center [450, 57] width 17 height 13
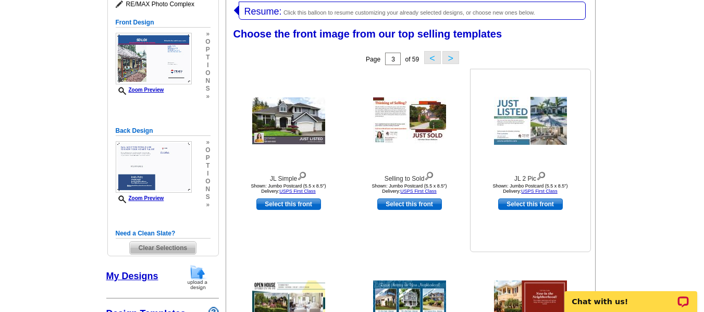
click at [549, 135] on img at bounding box center [530, 121] width 73 height 48
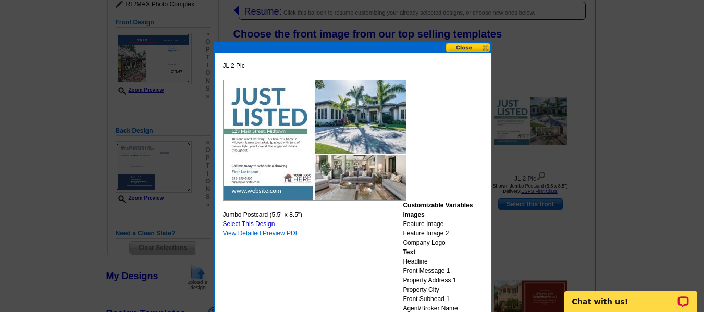
click at [262, 234] on link "View Detailed Preview PDF" at bounding box center [261, 233] width 77 height 7
click at [244, 224] on link "Select This Design" at bounding box center [249, 223] width 52 height 7
select select "back"
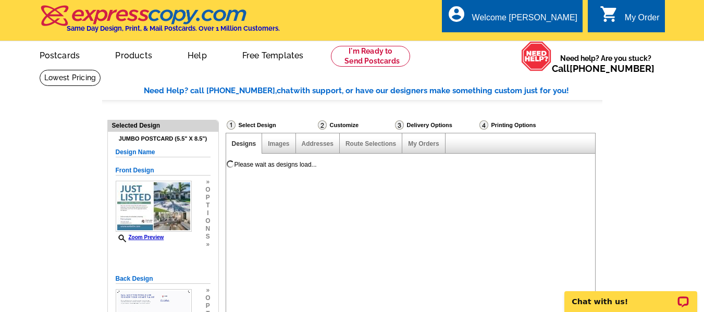
scroll to position [0, 0]
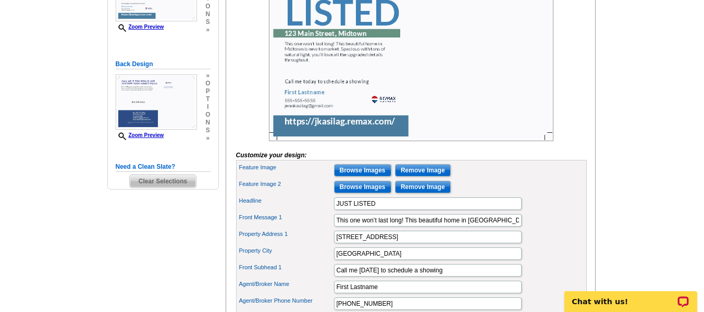
scroll to position [232, 0]
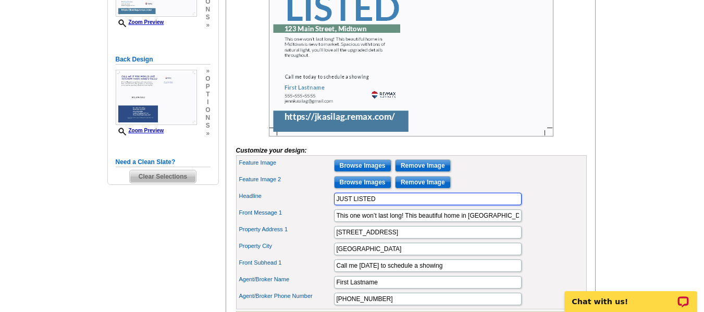
drag, startPoint x: 390, startPoint y: 213, endPoint x: 304, endPoint y: 229, distance: 86.9
click at [304, 229] on div "Feature Image Browse Images Remove Image Feature Image 2 Browse Images Remove I…" at bounding box center [411, 232] width 351 height 154
type input "RECENTLY SOLD!!!!"
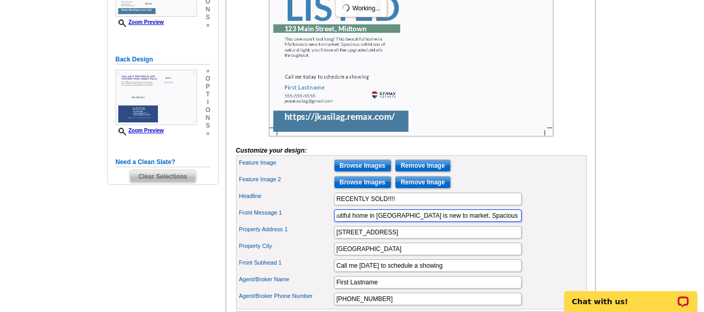
scroll to position [0, 247]
drag, startPoint x: 337, startPoint y: 231, endPoint x: 537, endPoint y: 210, distance: 201.7
click at [537, 210] on div "Feature Image Browse Images Remove Image Feature Image 2 Browse Images Remove I…" at bounding box center [411, 232] width 351 height 154
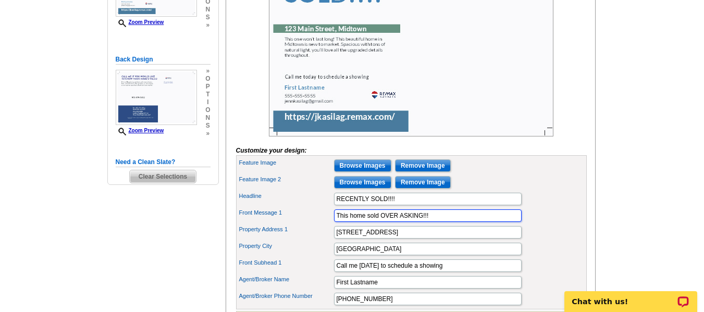
type input "This home sold OVER ASKING!!!"
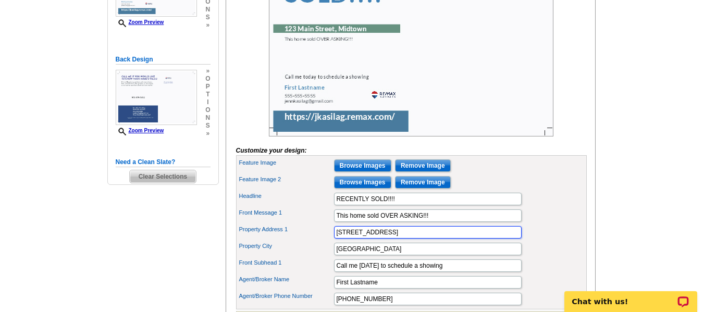
type input "706 Brooklyn Mountain Road"
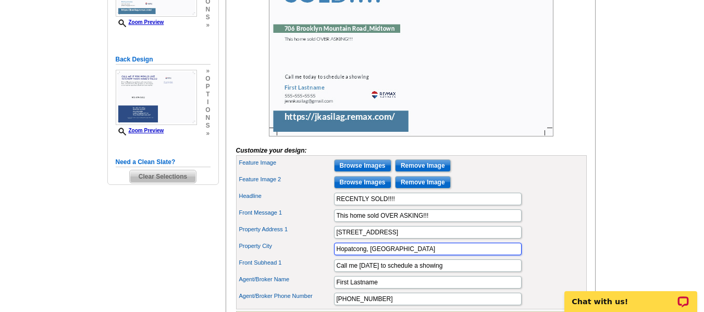
type input "Hopatcong, NJ"
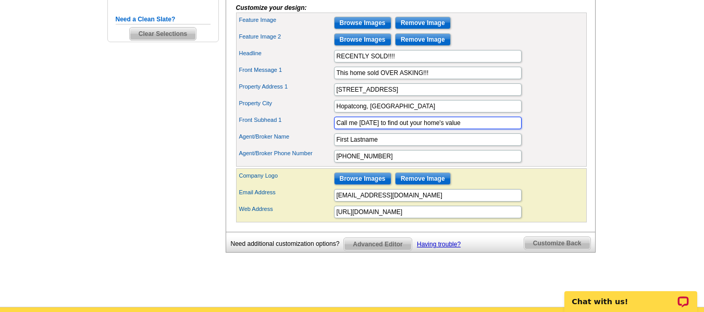
scroll to position [380, 0]
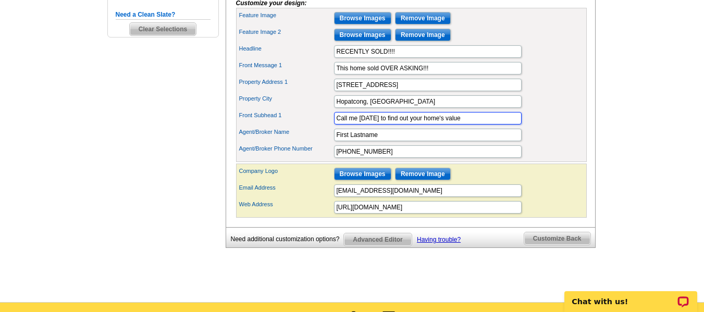
type input "Call me today to find out your home's value"
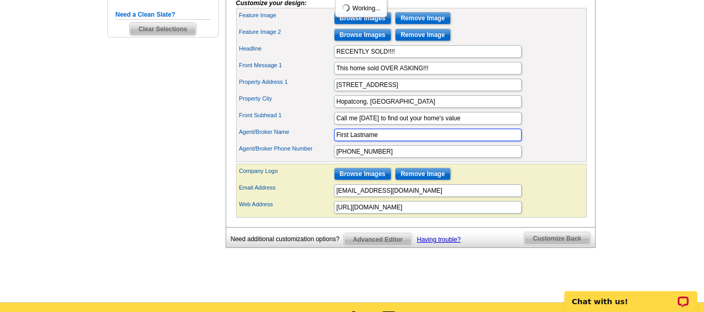
drag, startPoint x: 377, startPoint y: 154, endPoint x: 325, endPoint y: 151, distance: 52.7
click at [325, 143] on div "Agent/Broker Name First Lastname" at bounding box center [411, 135] width 346 height 17
type input "Jennifer Kasilag"
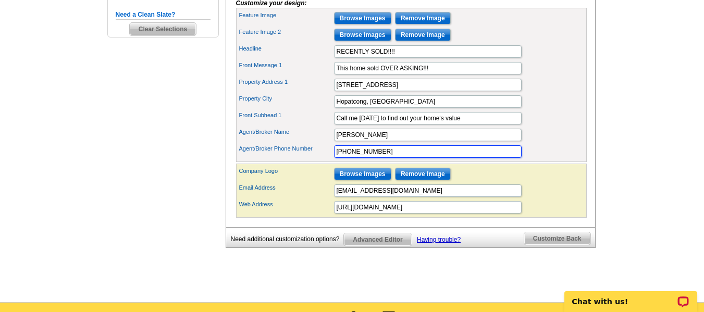
type input "[PHONE_NUMBER]"
click at [549, 245] on span "Customize Back" at bounding box center [557, 238] width 66 height 13
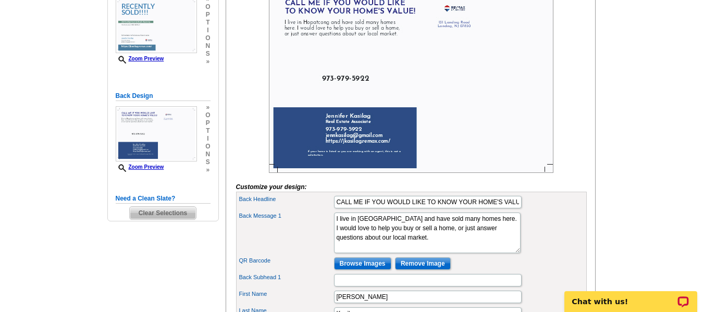
scroll to position [171, 0]
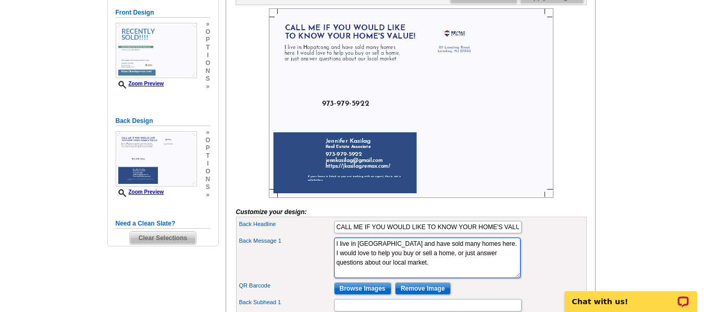
click at [462, 278] on textarea "I live in [GEOGRAPHIC_DATA] and have sold many homes here. I would love to help…" at bounding box center [427, 258] width 187 height 41
type textarea "I live in Hopatcong and have sold many homes here. I would love to help you buy…"
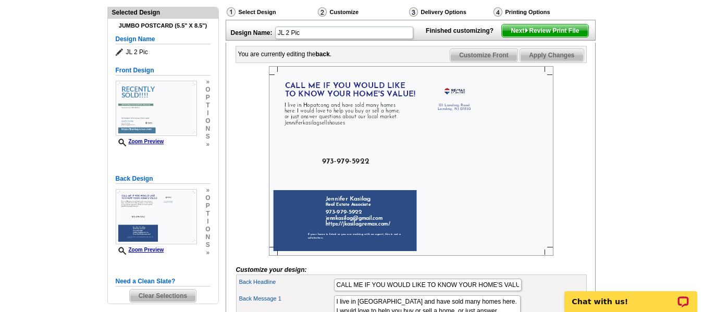
scroll to position [106, 0]
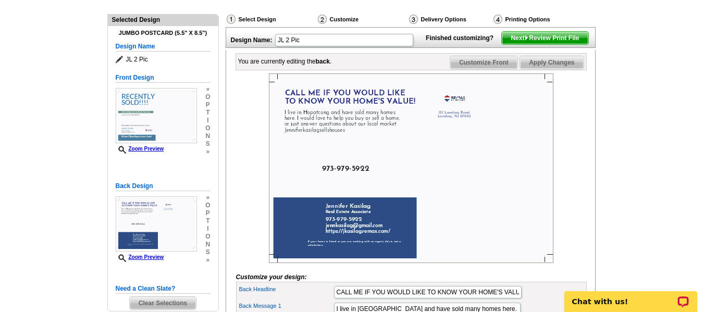
click at [477, 69] on span "Customize Front" at bounding box center [483, 62] width 67 height 13
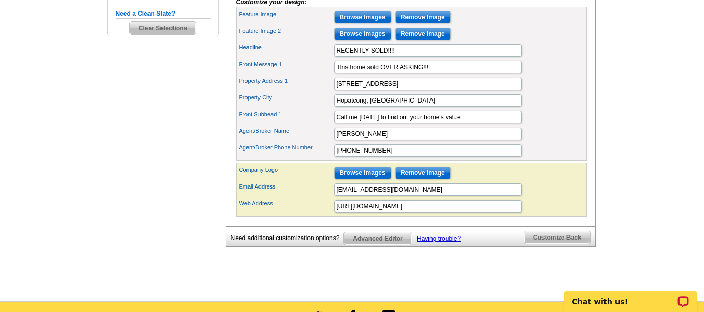
scroll to position [363, 0]
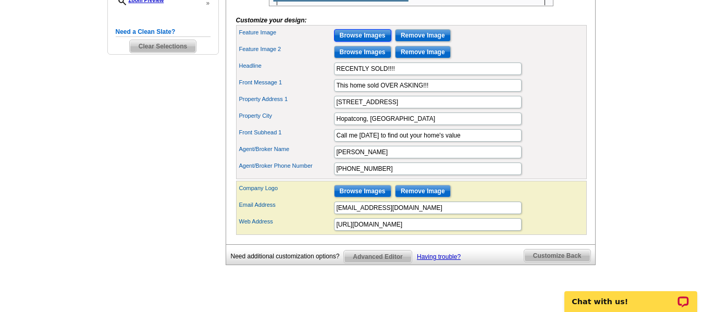
click at [369, 42] on input "Browse Images" at bounding box center [362, 35] width 57 height 13
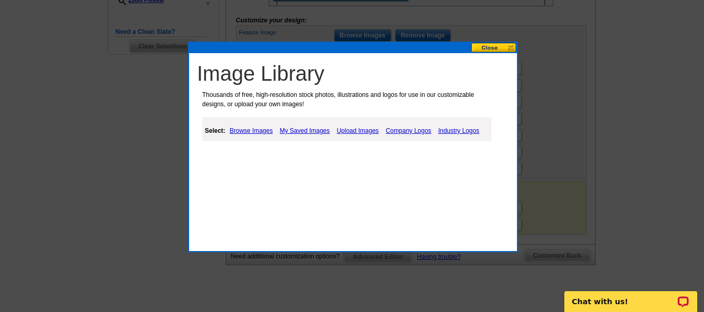
click at [351, 131] on link "Upload Images" at bounding box center [357, 131] width 47 height 13
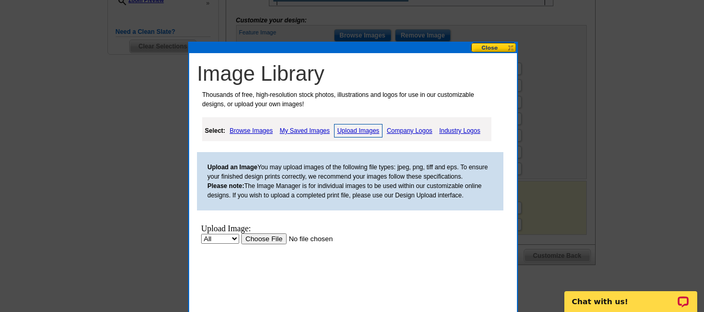
scroll to position [0, 0]
click at [301, 129] on link "My Saved Images" at bounding box center [304, 131] width 55 height 13
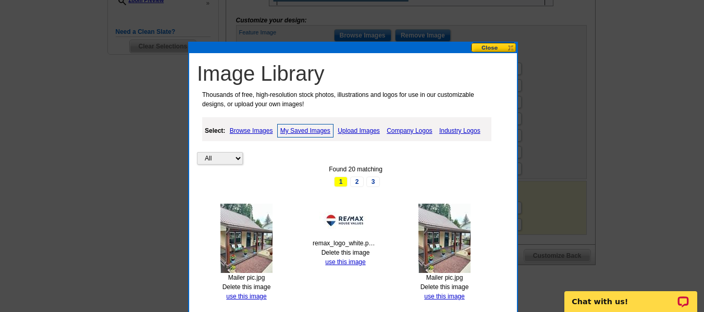
click at [251, 226] on img at bounding box center [246, 238] width 52 height 69
click at [246, 294] on link "use this image" at bounding box center [246, 296] width 40 height 7
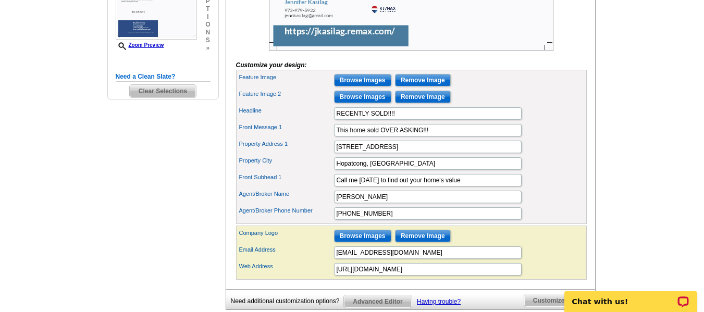
scroll to position [322, 0]
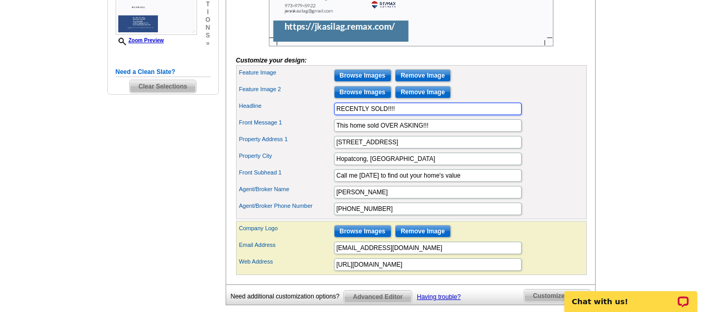
click at [423, 115] on input "RECENTLY SOLD!!!!" at bounding box center [428, 109] width 188 height 13
type input "RECENTLY SOLD!!!! $430,000"
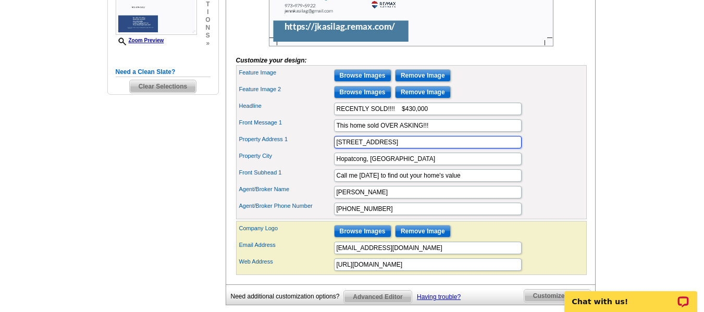
click at [417, 148] on input "706 Brooklyn Mountain Road" at bounding box center [428, 142] width 188 height 13
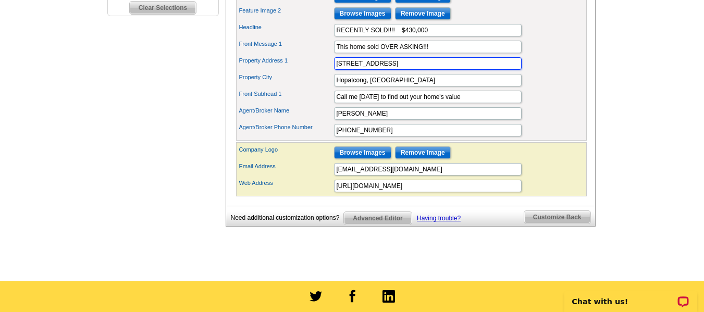
scroll to position [404, 0]
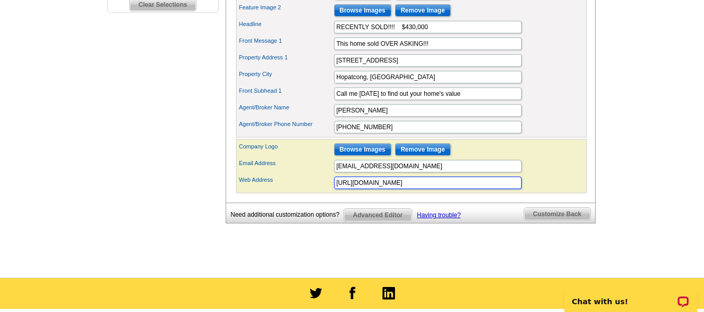
click at [446, 189] on input "[URL][DOMAIN_NAME]" at bounding box center [428, 183] width 188 height 13
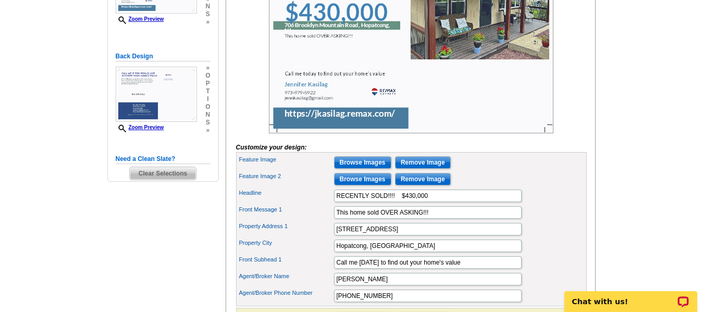
scroll to position [232, 0]
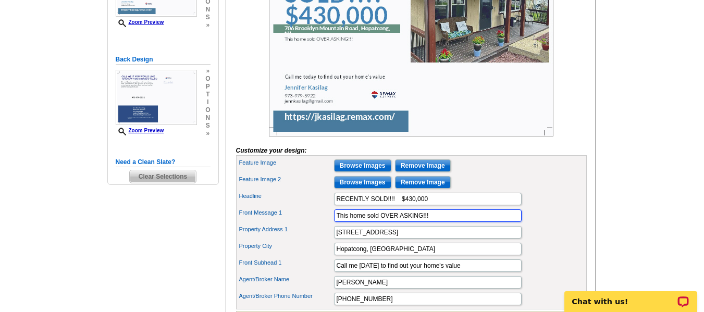
drag, startPoint x: 378, startPoint y: 232, endPoint x: 326, endPoint y: 241, distance: 53.4
click at [326, 224] on div "Front Message 1 This home sold OVER ASKING!!!" at bounding box center [411, 215] width 346 height 17
type input "I SOLD THIS FOR OVER ASKING!!!"
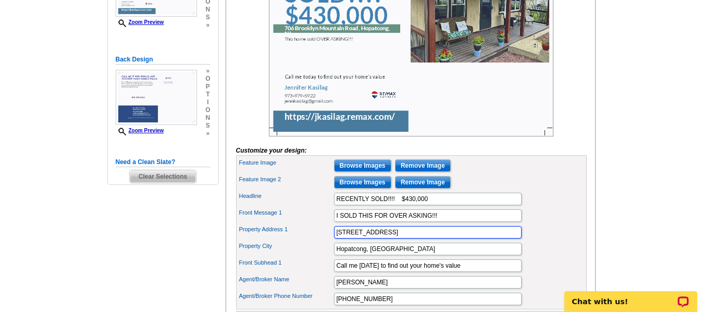
click at [431, 239] on input "706 Brooklyn Mountain Road" at bounding box center [428, 232] width 188 height 13
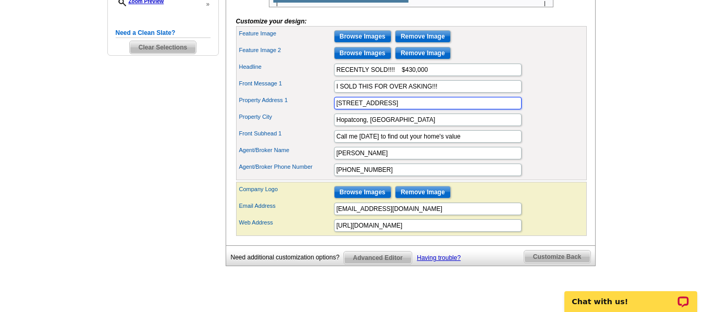
scroll to position [360, 0]
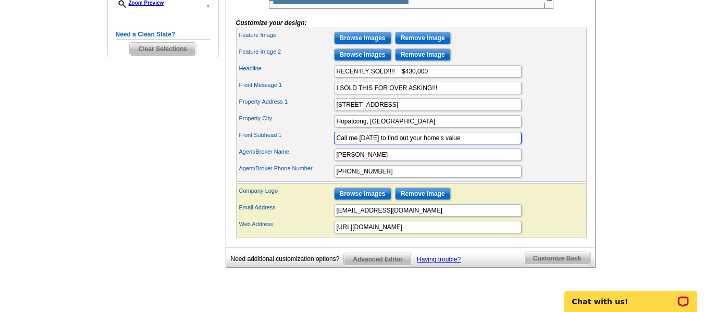
click at [464, 144] on input "Call me today to find out your home's value" at bounding box center [428, 138] width 188 height 13
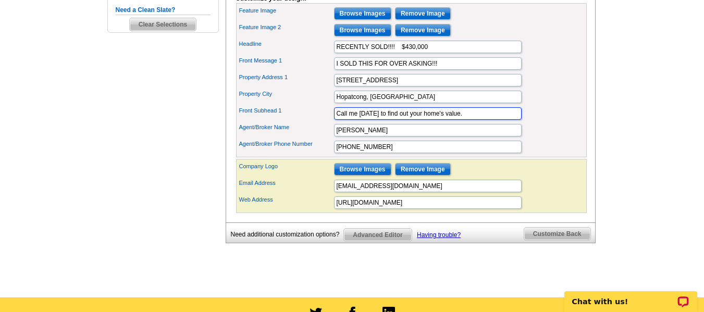
scroll to position [387, 0]
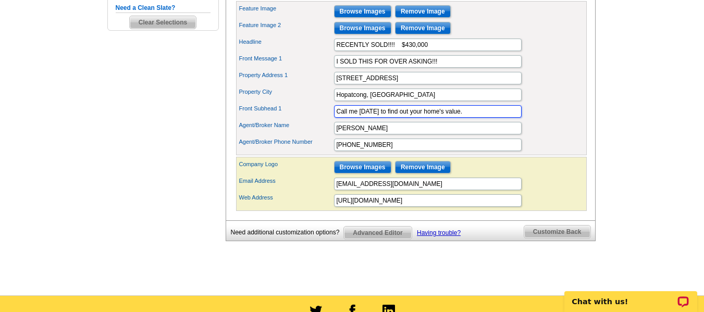
type input "Call me today to find out your home's value."
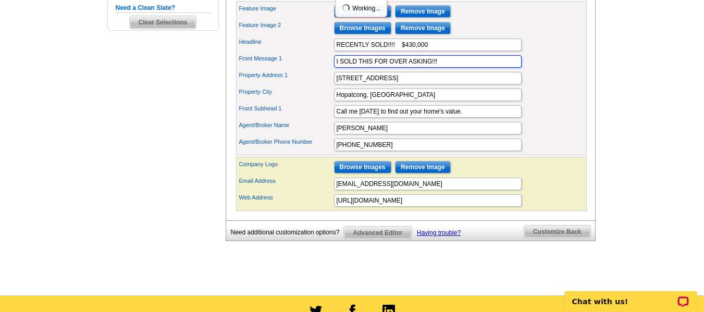
click at [340, 68] on input "I SOLD THIS FOR OVER ASKING!!!" at bounding box center [428, 61] width 188 height 13
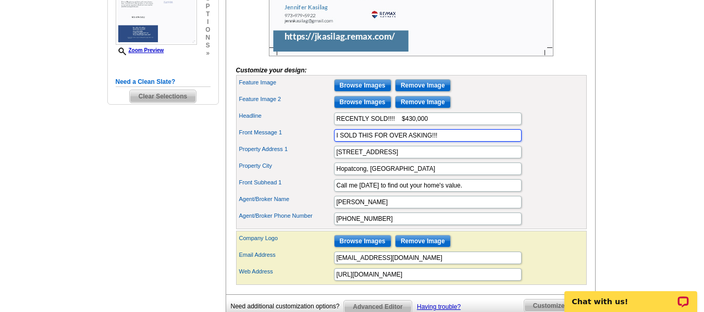
scroll to position [308, 0]
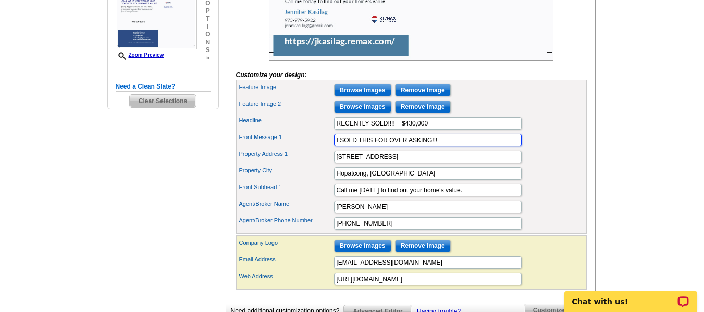
drag, startPoint x: 387, startPoint y: 155, endPoint x: 331, endPoint y: 162, distance: 56.7
click at [331, 148] on div "Front Message 1 I SOLD THIS FOR OVER ASKING!!!" at bounding box center [411, 140] width 346 height 17
click at [338, 146] on input "MULTIPLE OFFERS AND OVER ASKING!!!" at bounding box center [428, 140] width 188 height 13
type input "WE GOT MULTIPLE OFFERS AND OVER ASKING!!!"
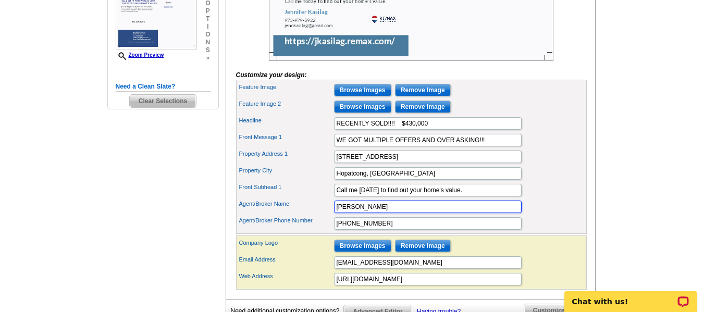
click at [456, 213] on input "[PERSON_NAME]" at bounding box center [428, 207] width 188 height 13
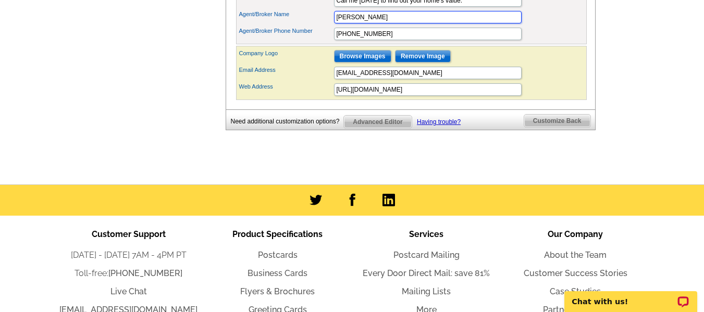
scroll to position [516, 0]
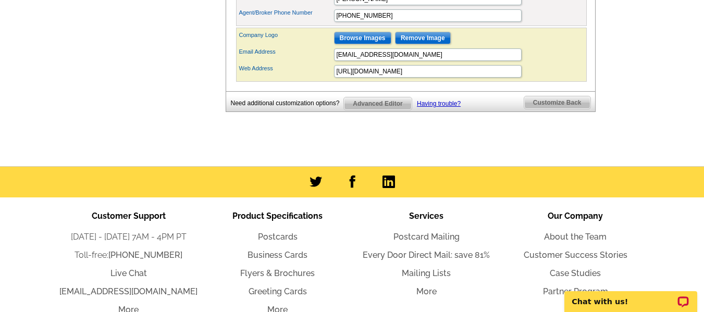
click at [544, 109] on span "Customize Back" at bounding box center [557, 102] width 66 height 13
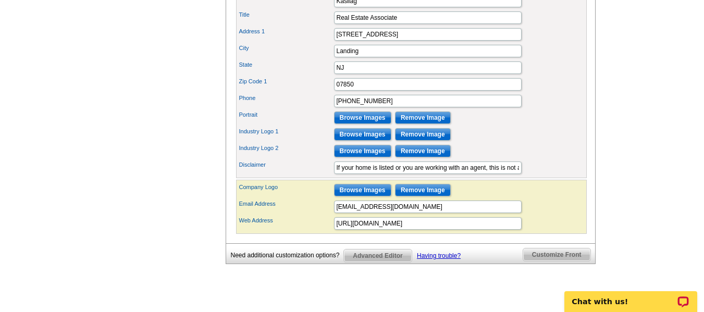
scroll to position [524, 0]
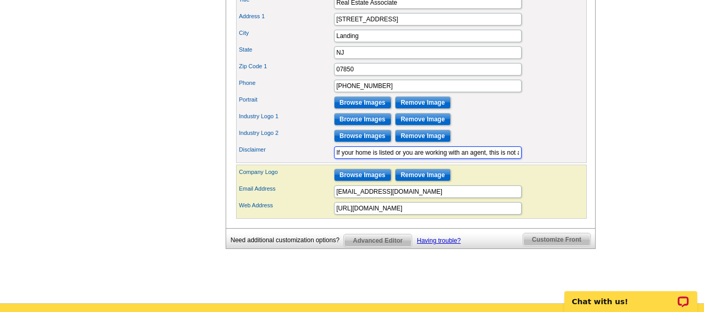
click at [335, 159] on input "If your home is listed or you are working with an agent, this is not a solicita…" at bounding box center [428, 152] width 188 height 13
type input "Meant for informational purposes. If your home is listed or you are working wit…"
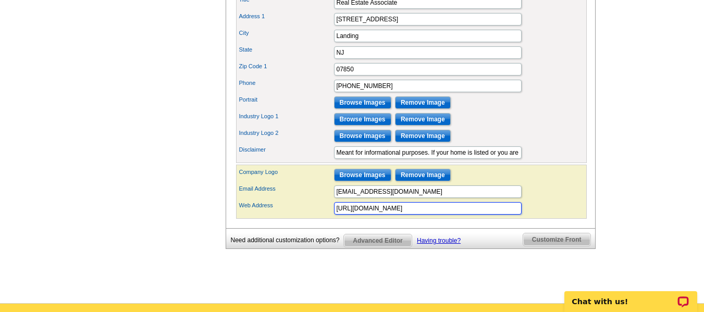
click at [427, 215] on input "https://jkasilag.remax.com/" at bounding box center [428, 208] width 188 height 13
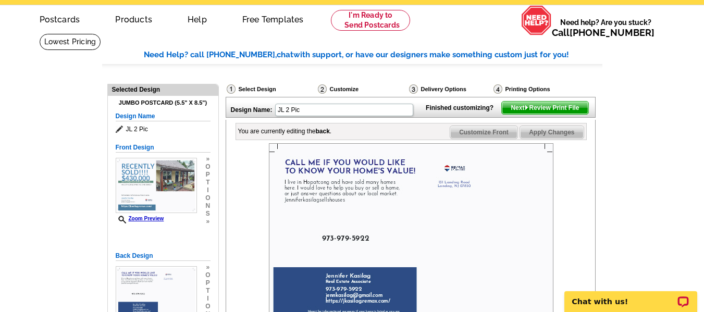
scroll to position [30, 0]
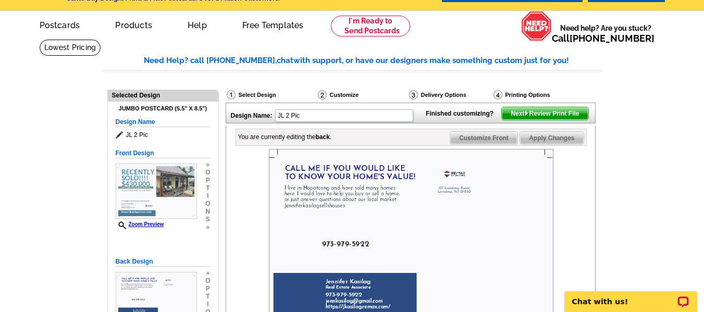
click at [558, 120] on span "Next Review Print File" at bounding box center [545, 113] width 86 height 13
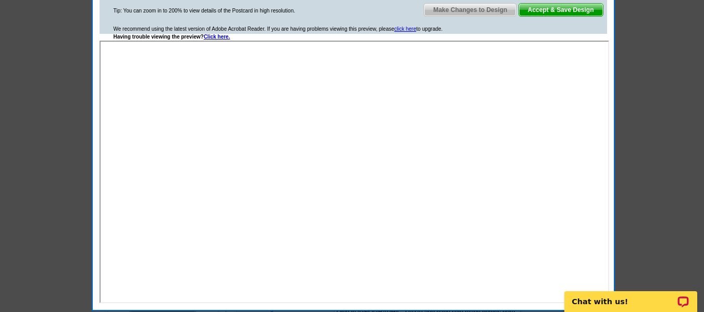
scroll to position [101, 0]
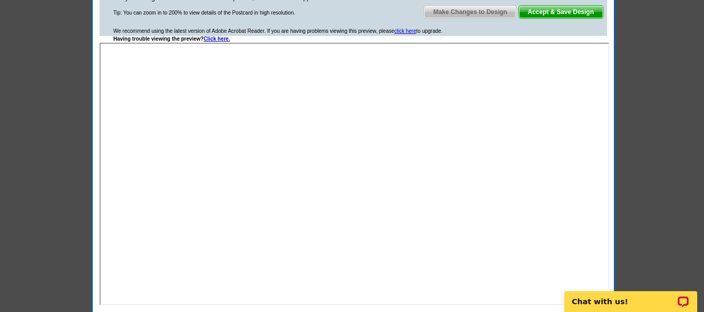
click at [562, 7] on span "Accept & Save Design" at bounding box center [561, 12] width 84 height 13
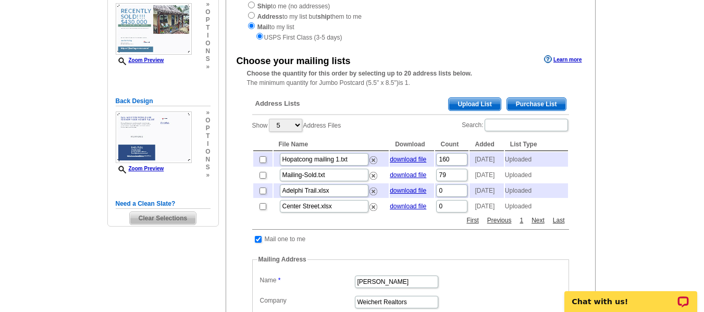
scroll to position [157, 0]
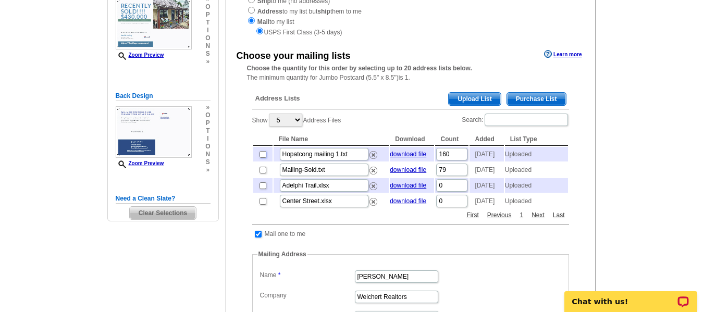
click at [265, 157] on input "checkbox" at bounding box center [262, 154] width 7 height 7
checkbox input "true"
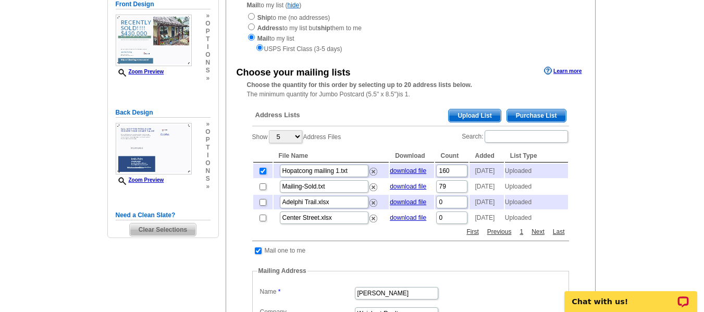
scroll to position [139, 0]
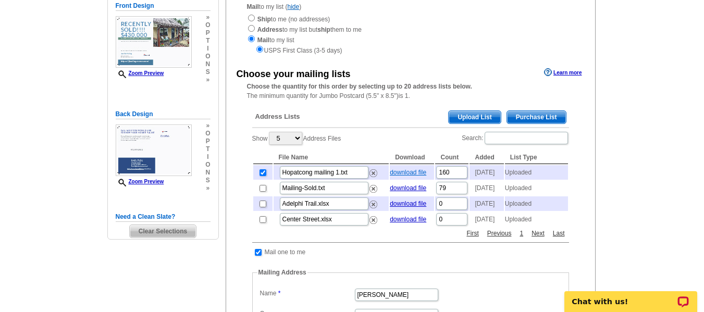
click at [409, 174] on link "download file" at bounding box center [408, 172] width 36 height 7
click at [262, 176] on input "checkbox" at bounding box center [262, 172] width 7 height 7
checkbox input "false"
click at [472, 118] on span "Upload List" at bounding box center [475, 117] width 52 height 13
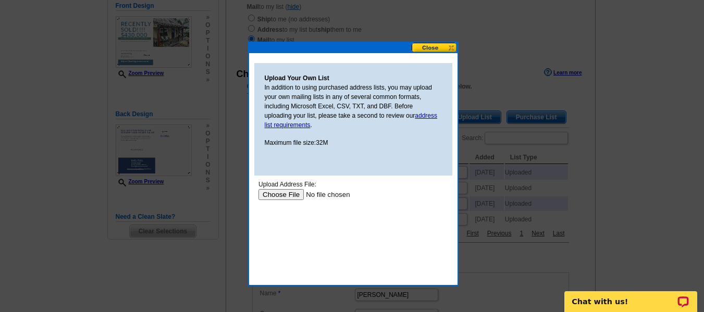
scroll to position [0, 0]
click at [291, 195] on input "file" at bounding box center [324, 194] width 132 height 11
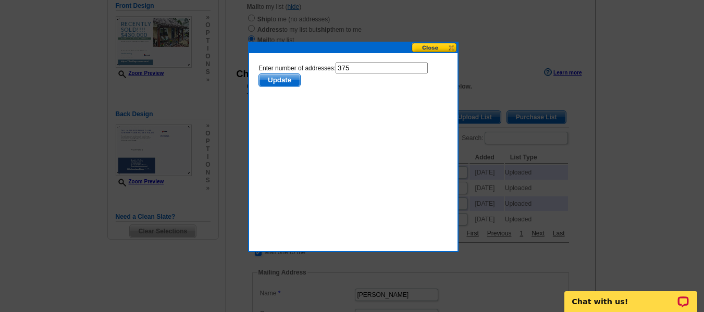
click at [300, 77] on span "Update" at bounding box center [278, 80] width 41 height 13
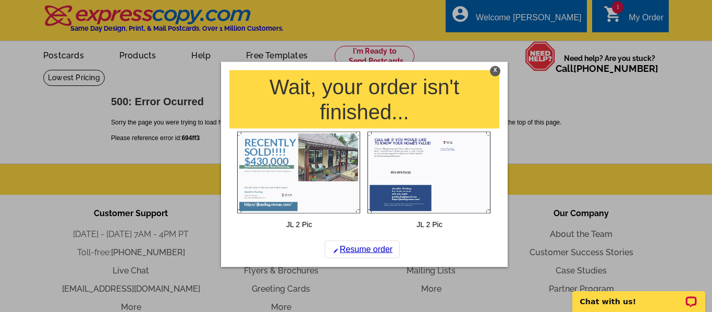
click at [493, 71] on div "X" at bounding box center [495, 71] width 10 height 10
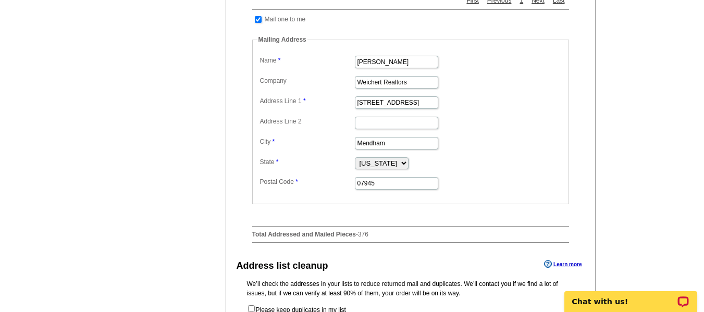
scroll to position [390, 0]
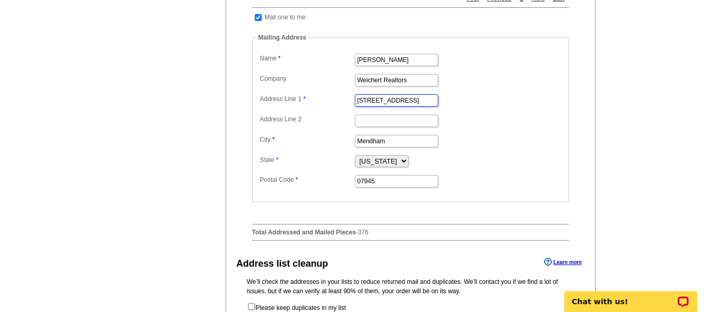
click at [411, 107] on input "[STREET_ADDRESS]" at bounding box center [396, 100] width 83 height 13
drag, startPoint x: 415, startPoint y: 98, endPoint x: 320, endPoint y: 103, distance: 94.4
click at [320, 103] on dl "Label Mail-To-Me Name [PERSON_NAME] Company Weichert Realtors Address Line 1 [S…" at bounding box center [410, 120] width 306 height 138
type input "ReMax House Values"
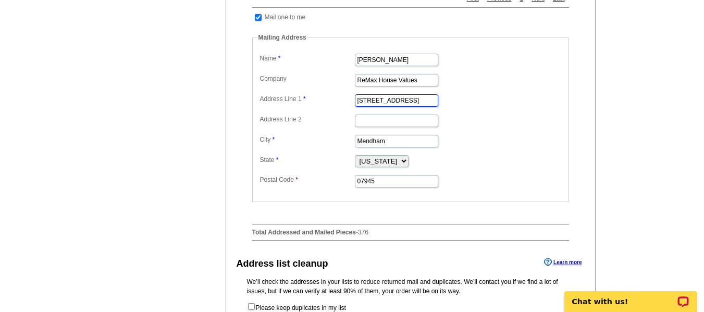
type input "[STREET_ADDRESS]"
type input "Landing"
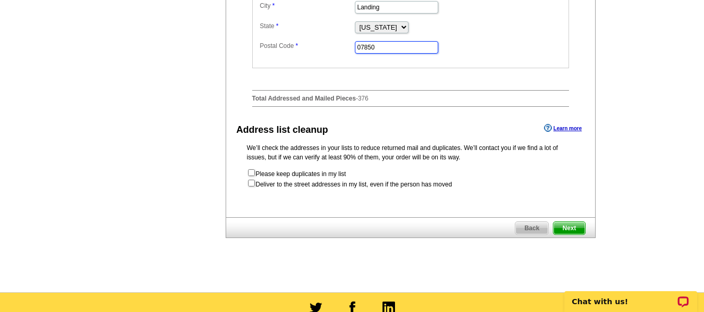
scroll to position [531, 0]
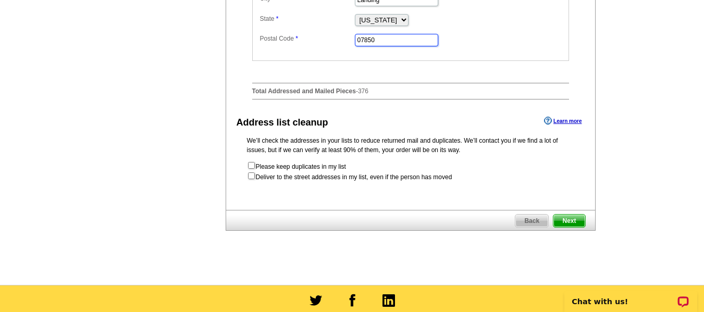
type input "07850"
click at [253, 179] on input "checkbox" at bounding box center [251, 175] width 7 height 7
checkbox input "true"
radio input "true"
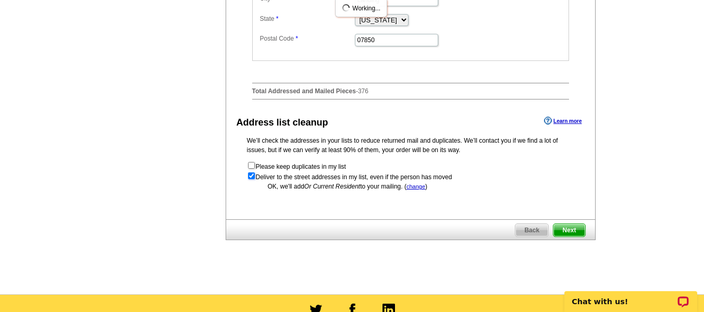
click at [253, 179] on input "checkbox" at bounding box center [251, 175] width 7 height 7
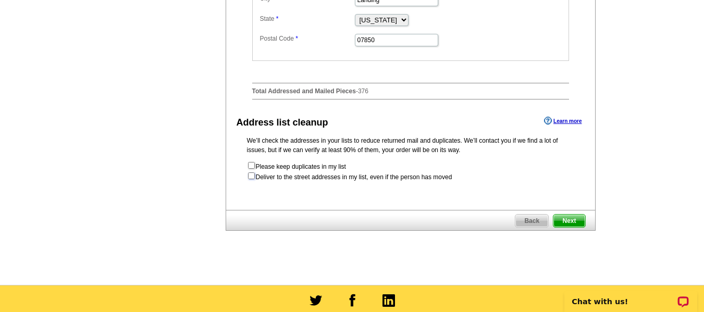
click at [253, 179] on input "checkbox" at bounding box center [251, 175] width 7 height 7
checkbox input "true"
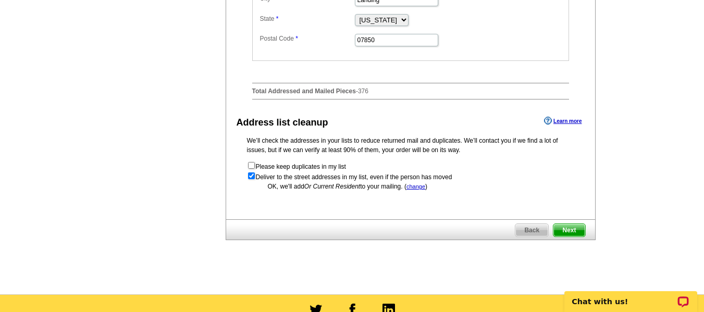
click at [567, 237] on span "Next" at bounding box center [568, 230] width 31 height 13
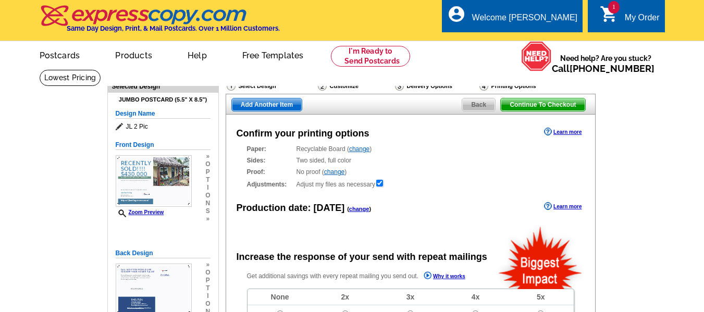
radio input "false"
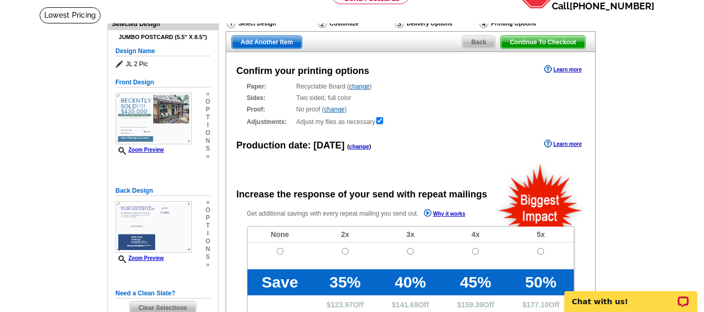
scroll to position [61, 0]
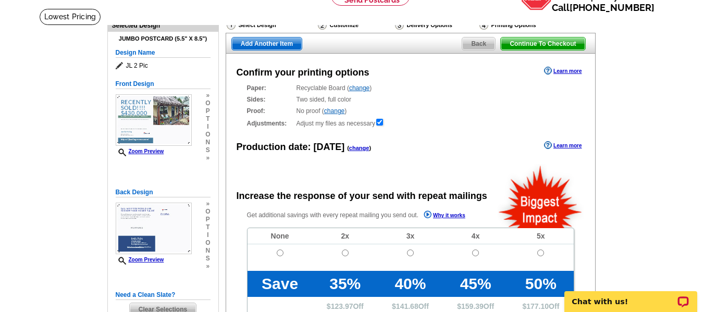
click at [431, 26] on div "Delivery Options" at bounding box center [436, 26] width 84 height 13
